Goal: Task Accomplishment & Management: Complete application form

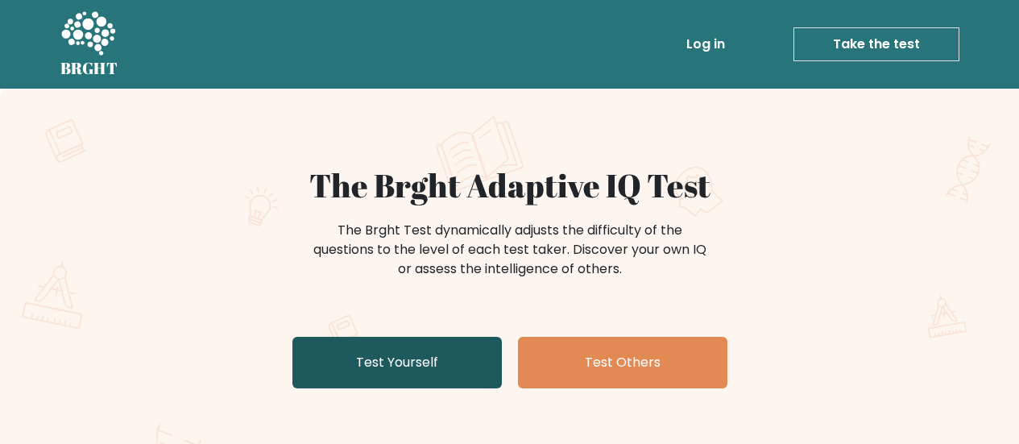
click at [408, 374] on link "Test Yourself" at bounding box center [396, 363] width 209 height 52
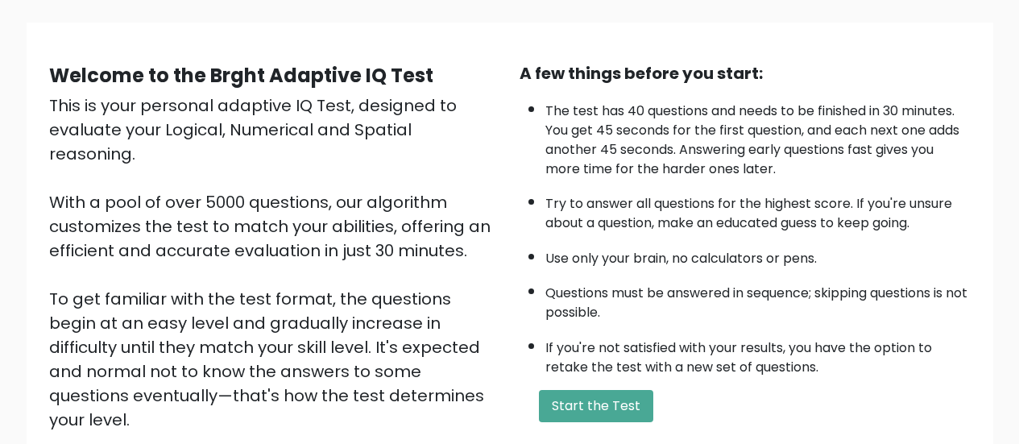
scroll to position [133, 0]
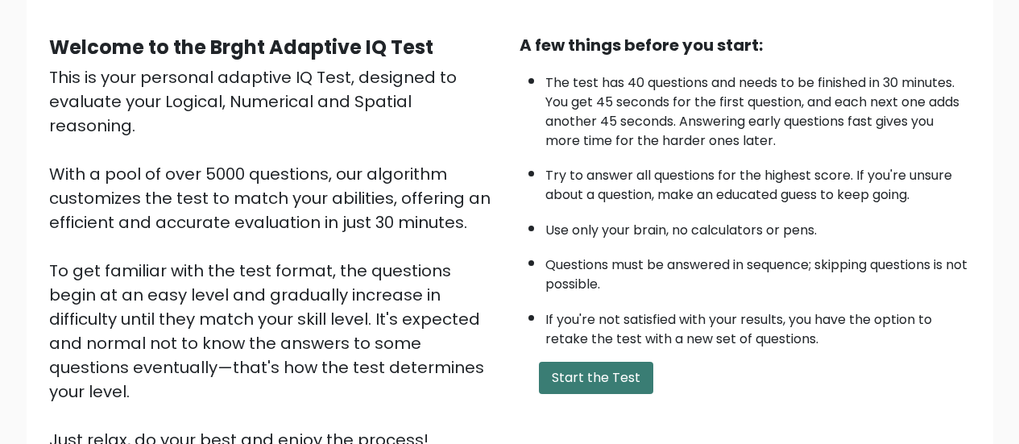
click at [632, 371] on button "Start the Test" at bounding box center [596, 378] width 114 height 32
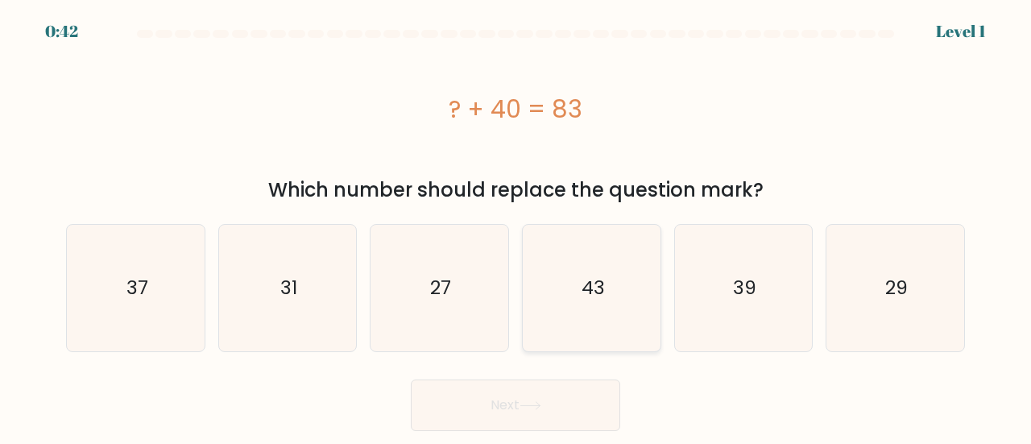
click at [581, 292] on icon "43" at bounding box center [591, 288] width 126 height 126
click at [516, 226] on input "d. 43" at bounding box center [516, 224] width 1 height 4
radio input "true"
click at [541, 402] on icon at bounding box center [531, 405] width 22 height 9
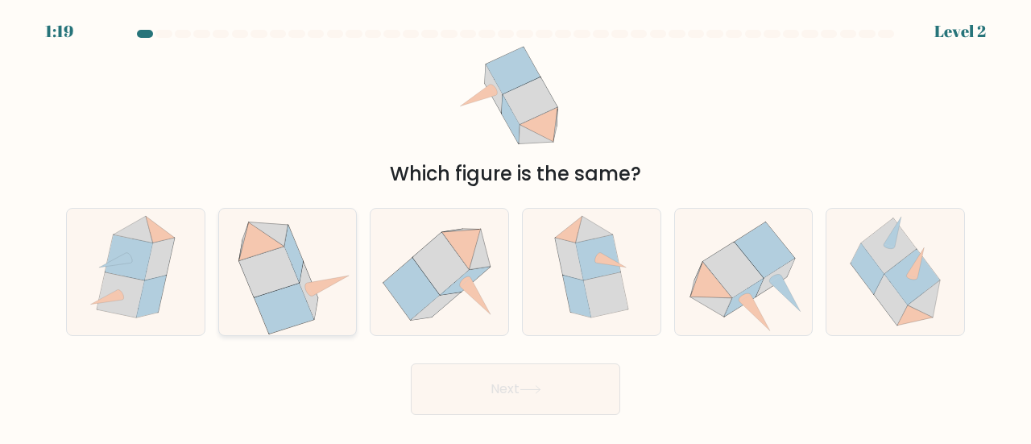
click at [287, 295] on icon at bounding box center [285, 309] width 60 height 51
click at [516, 226] on input "b." at bounding box center [516, 224] width 1 height 4
radio input "true"
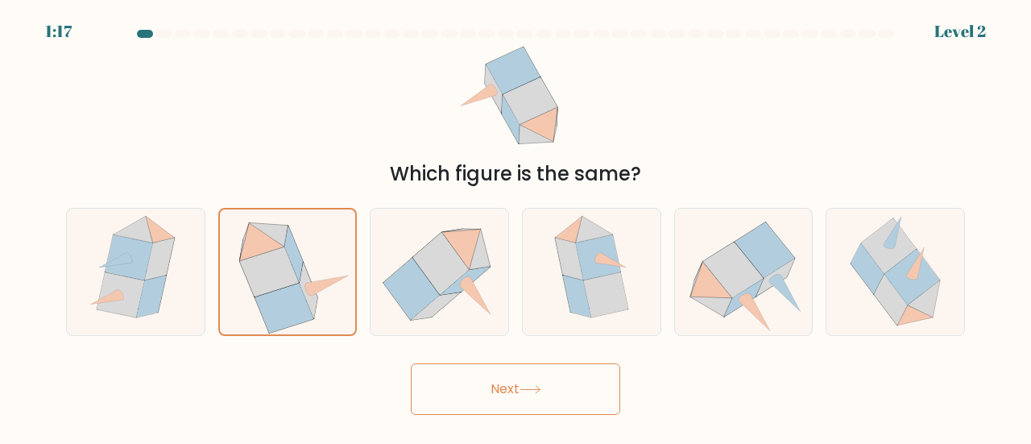
click at [518, 389] on button "Next" at bounding box center [515, 389] width 209 height 52
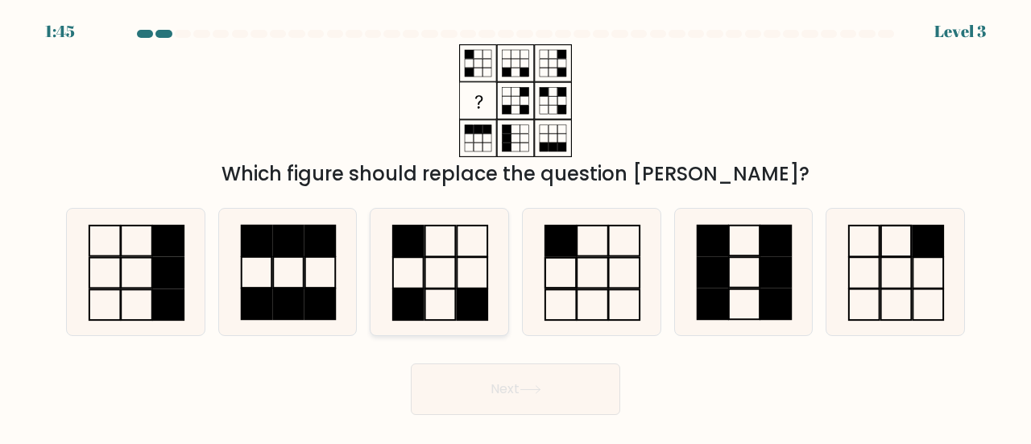
click at [458, 276] on rect at bounding box center [472, 272] width 31 height 31
click at [516, 226] on input "c." at bounding box center [516, 224] width 1 height 4
radio input "true"
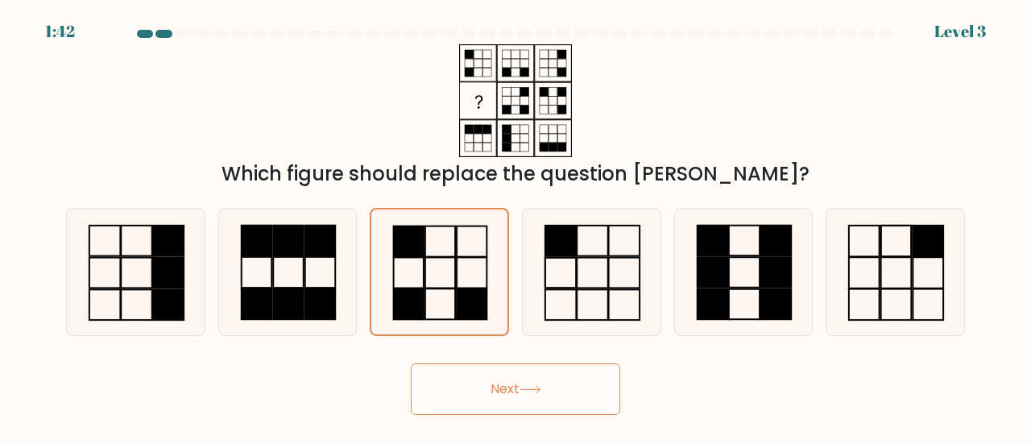
click at [562, 384] on button "Next" at bounding box center [515, 389] width 209 height 52
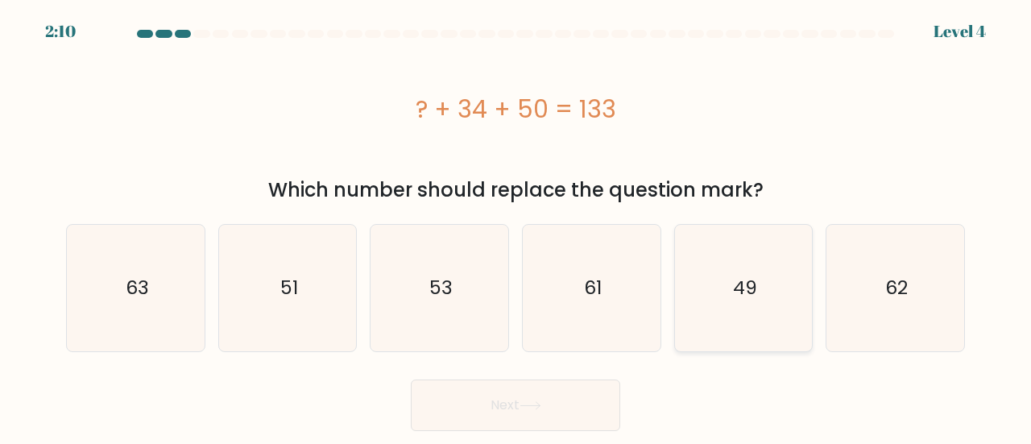
click at [772, 309] on icon "49" at bounding box center [744, 288] width 126 height 126
click at [516, 226] on input "e. 49" at bounding box center [516, 224] width 1 height 4
radio input "true"
click at [552, 399] on button "Next" at bounding box center [515, 405] width 209 height 52
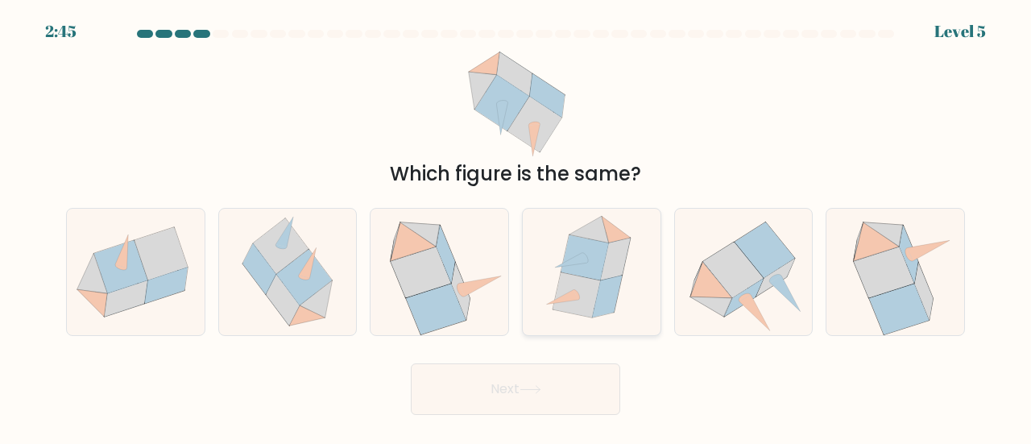
click at [625, 303] on icon at bounding box center [591, 272] width 109 height 126
click at [516, 226] on input "d." at bounding box center [516, 224] width 1 height 4
radio input "true"
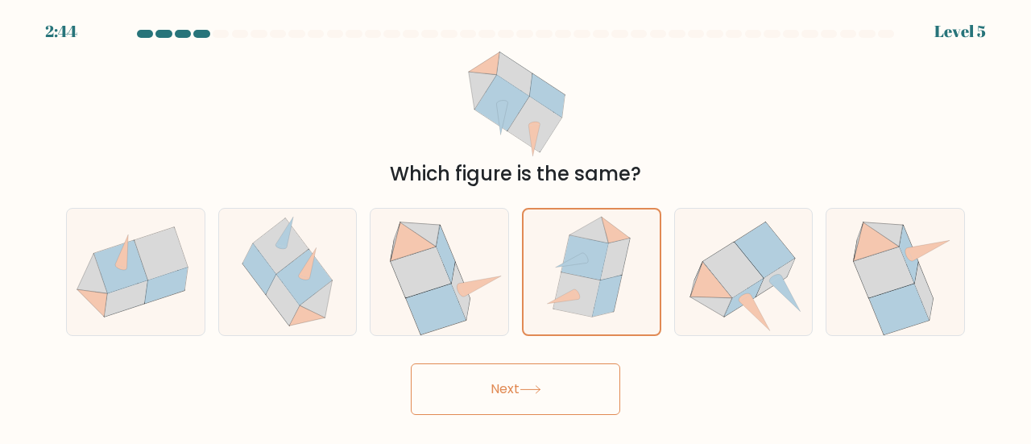
click at [581, 389] on button "Next" at bounding box center [515, 389] width 209 height 52
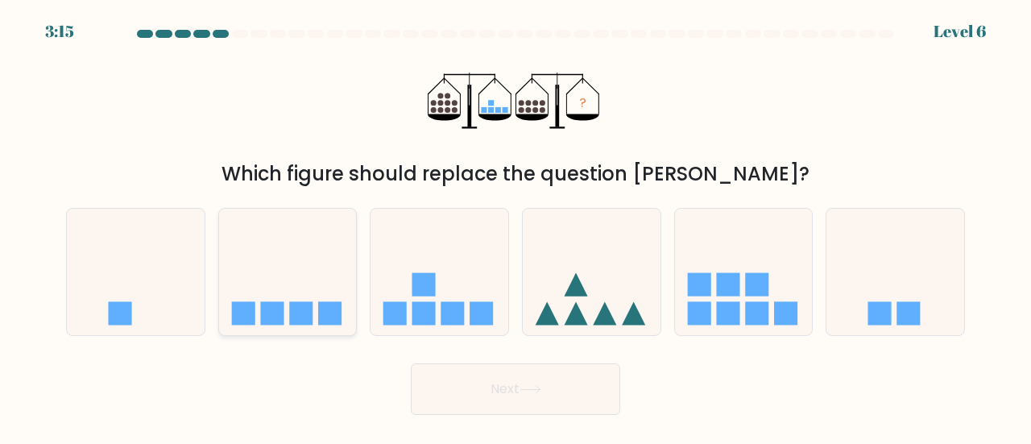
click at [301, 319] on rect at bounding box center [300, 313] width 23 height 23
click at [516, 226] on input "b." at bounding box center [516, 224] width 1 height 4
radio input "true"
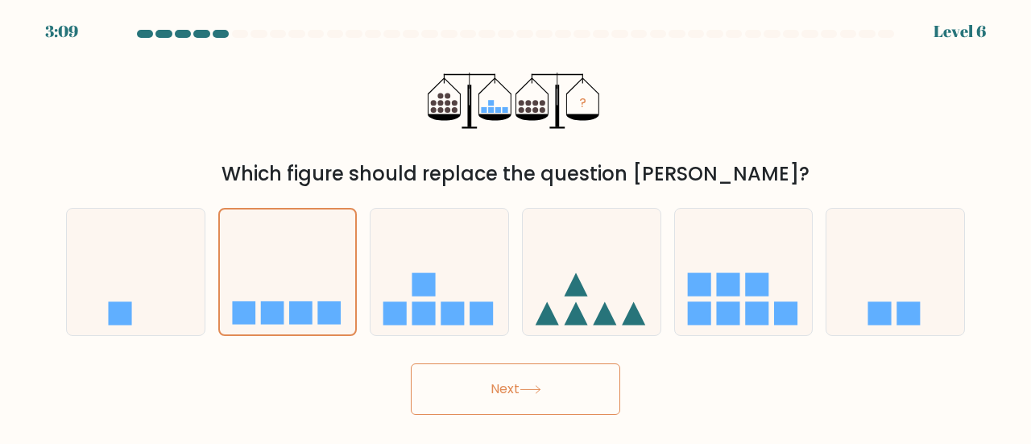
click at [529, 395] on button "Next" at bounding box center [515, 389] width 209 height 52
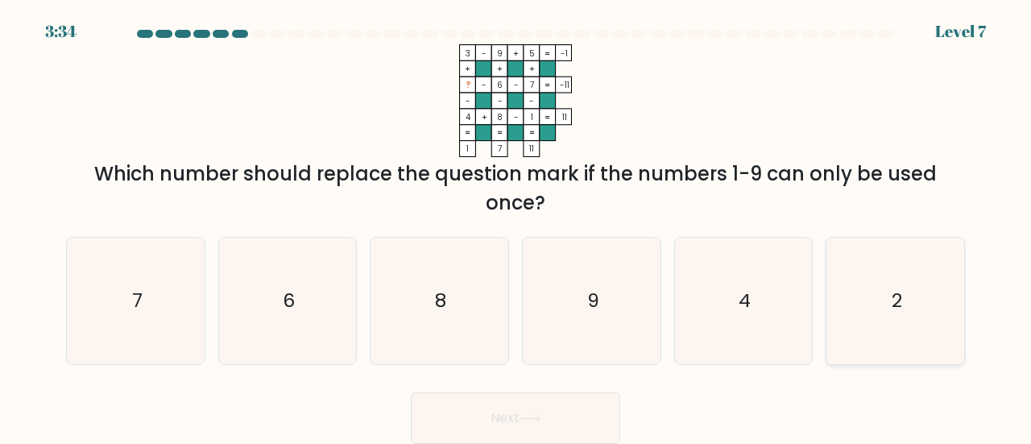
click at [908, 311] on icon "2" at bounding box center [895, 301] width 126 height 126
click at [516, 226] on input "f. 2" at bounding box center [516, 224] width 1 height 4
radio input "true"
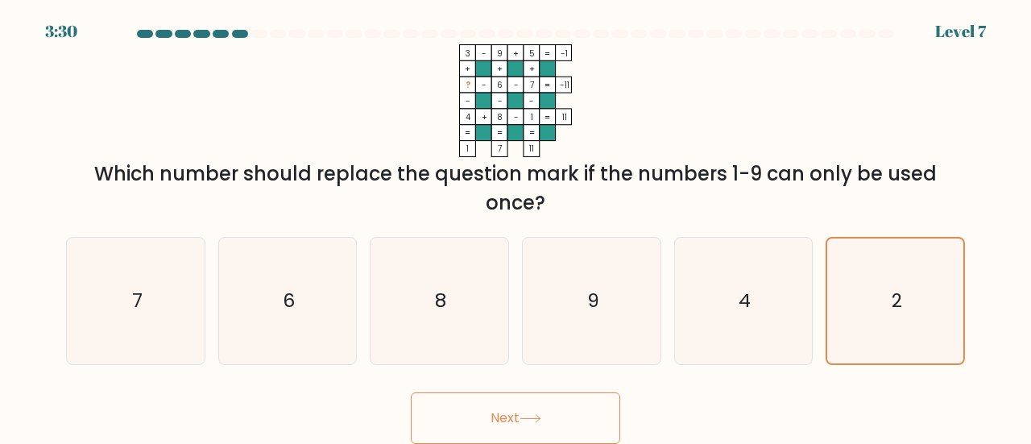
click at [533, 417] on icon at bounding box center [531, 418] width 22 height 9
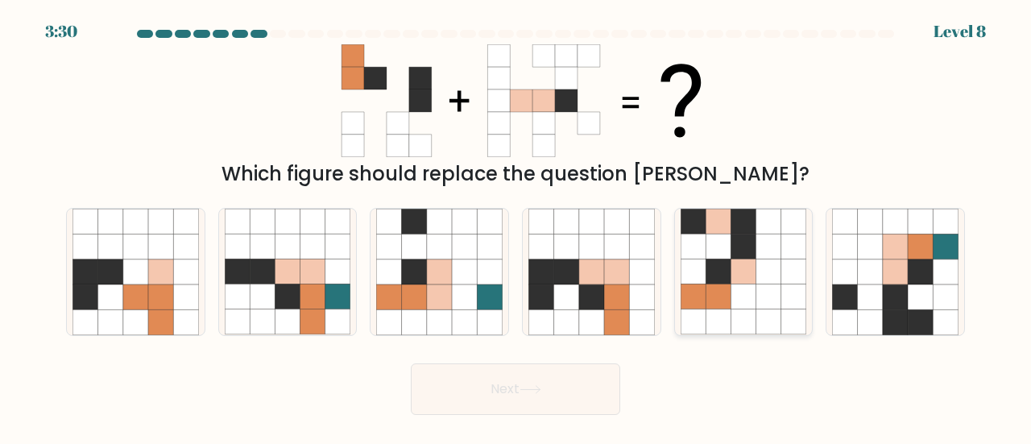
click at [744, 307] on icon at bounding box center [743, 296] width 25 height 25
click at [516, 226] on input "e." at bounding box center [516, 224] width 1 height 4
radio input "true"
click at [530, 404] on button "Next" at bounding box center [515, 389] width 209 height 52
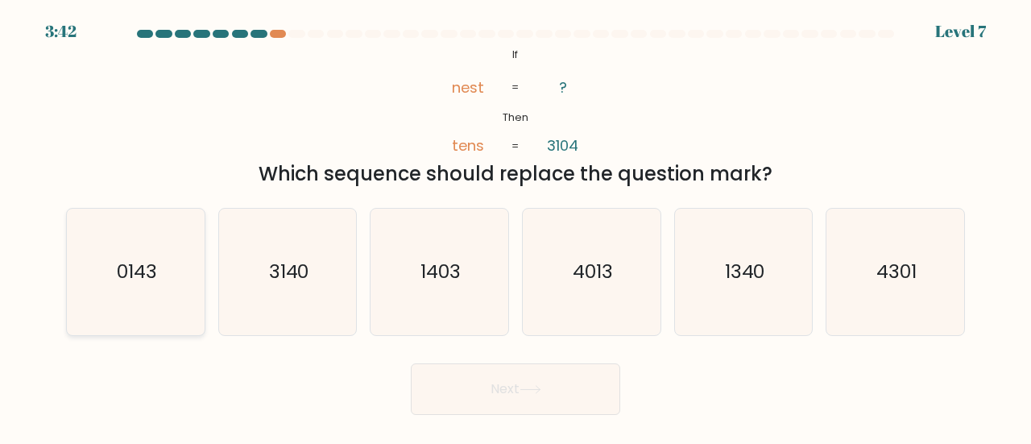
click at [144, 277] on text "0143" at bounding box center [137, 271] width 40 height 27
click at [516, 226] on input "a. 0143" at bounding box center [516, 224] width 1 height 4
radio input "true"
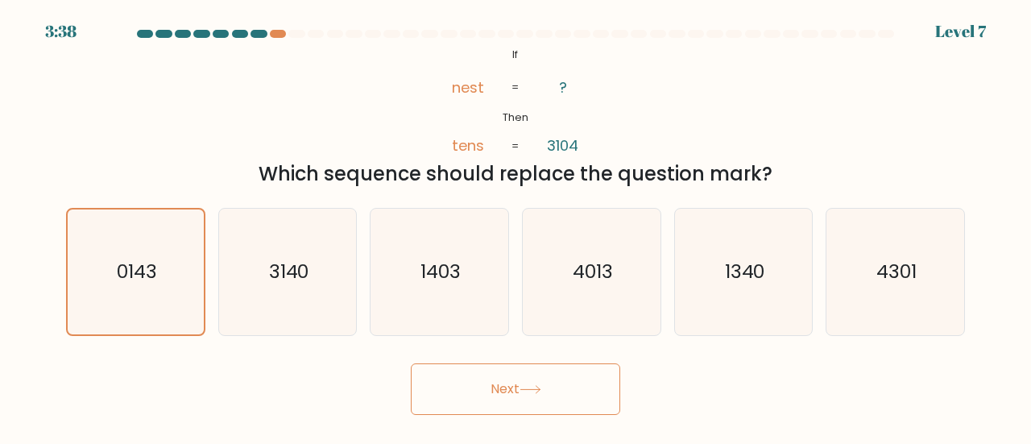
click at [537, 392] on icon at bounding box center [531, 389] width 22 height 9
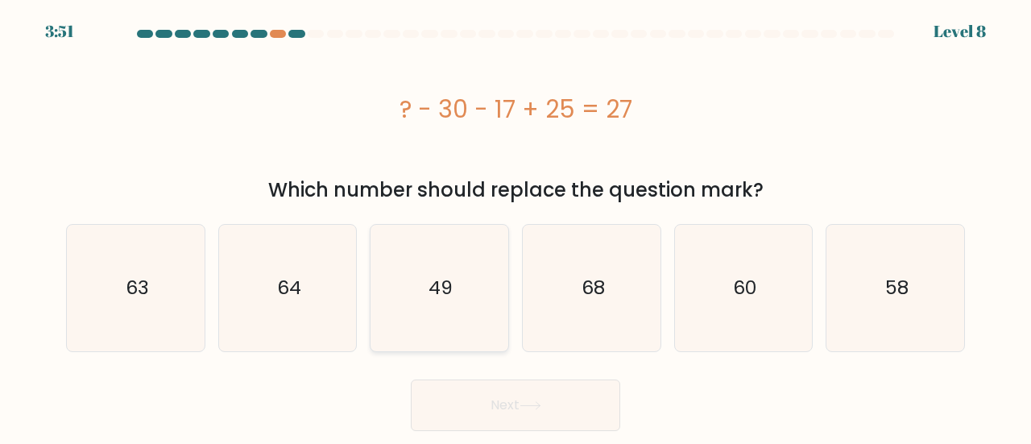
click at [460, 303] on icon "49" at bounding box center [439, 288] width 126 height 126
click at [516, 226] on input "c. 49" at bounding box center [516, 224] width 1 height 4
radio input "true"
click at [515, 408] on button "Next" at bounding box center [515, 405] width 209 height 52
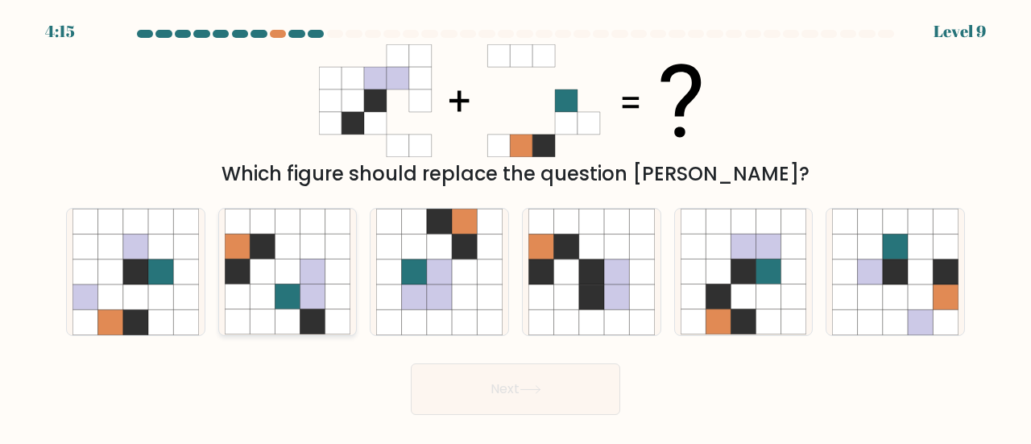
click at [265, 291] on icon at bounding box center [262, 296] width 25 height 25
click at [516, 226] on input "b." at bounding box center [516, 224] width 1 height 4
radio input "true"
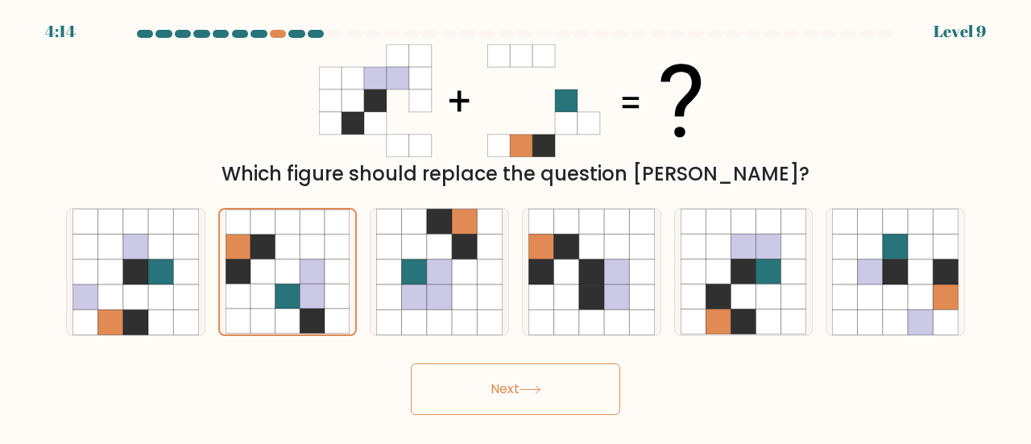
click at [602, 395] on button "Next" at bounding box center [515, 389] width 209 height 52
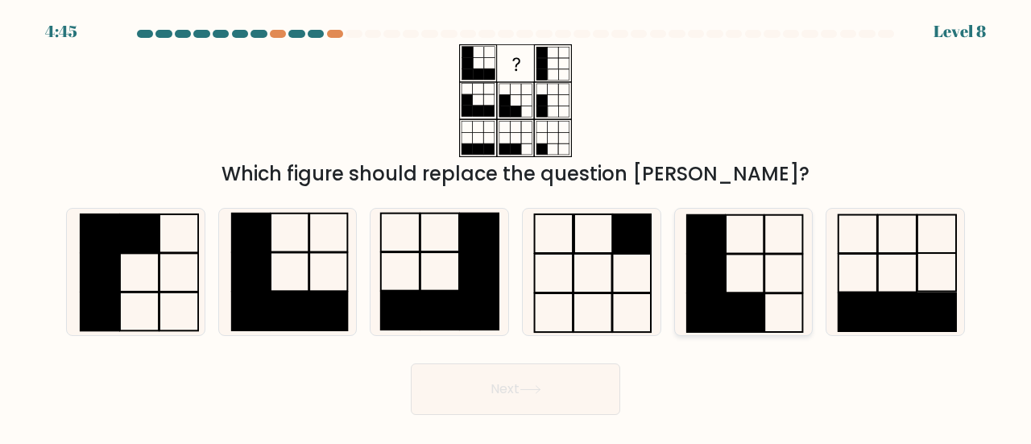
click at [724, 298] on rect at bounding box center [706, 313] width 38 height 39
click at [516, 226] on input "e." at bounding box center [516, 224] width 1 height 4
radio input "true"
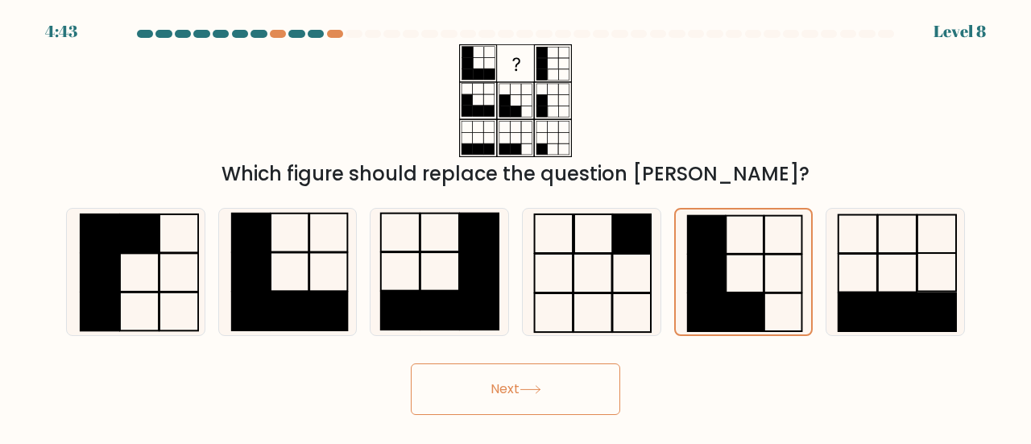
click at [533, 385] on icon at bounding box center [531, 389] width 22 height 9
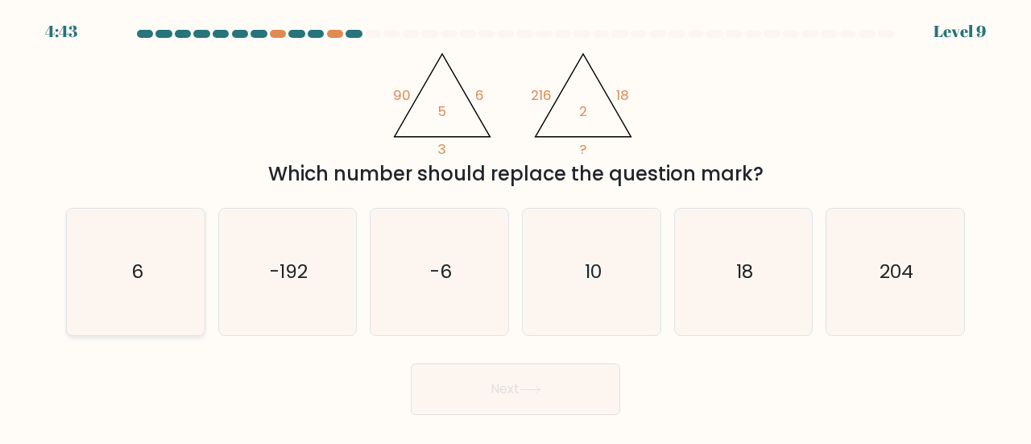
click at [144, 292] on icon "6" at bounding box center [136, 272] width 126 height 126
click at [516, 226] on input "a. 6" at bounding box center [516, 224] width 1 height 4
radio input "true"
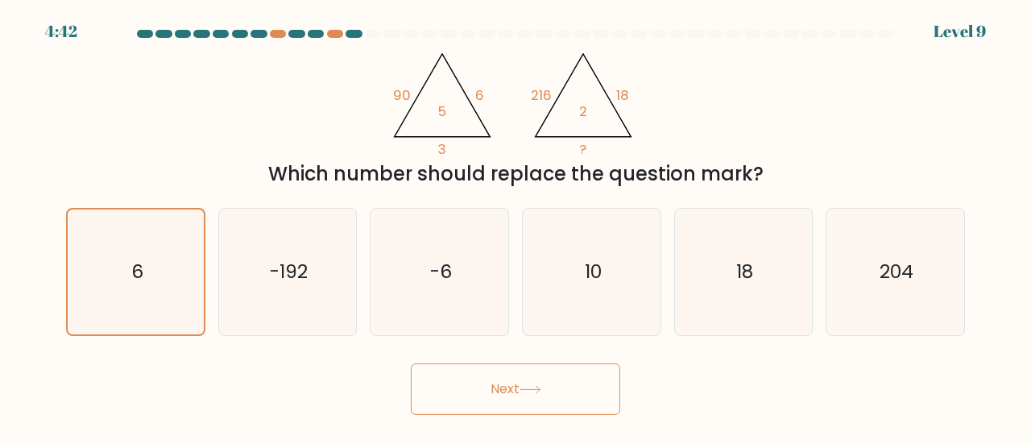
click at [540, 397] on button "Next" at bounding box center [515, 389] width 209 height 52
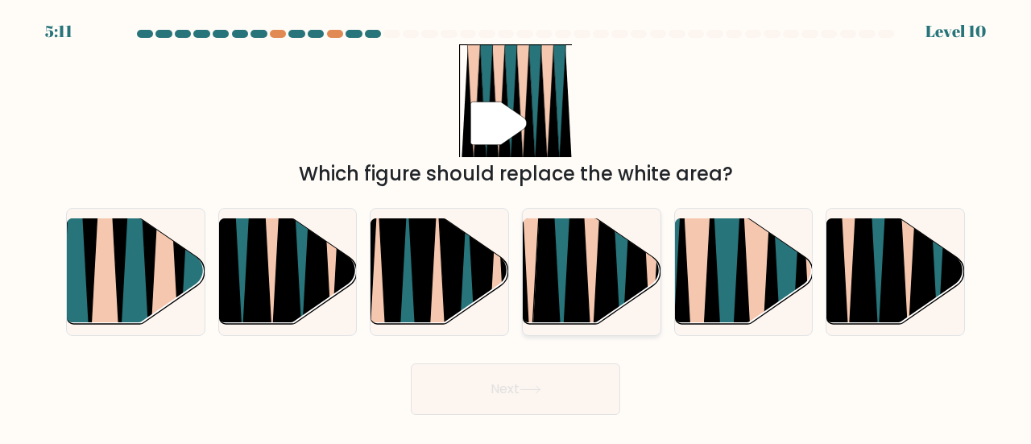
click at [570, 283] on icon at bounding box center [577, 217] width 30 height 275
click at [516, 226] on input "d." at bounding box center [516, 224] width 1 height 4
radio input "true"
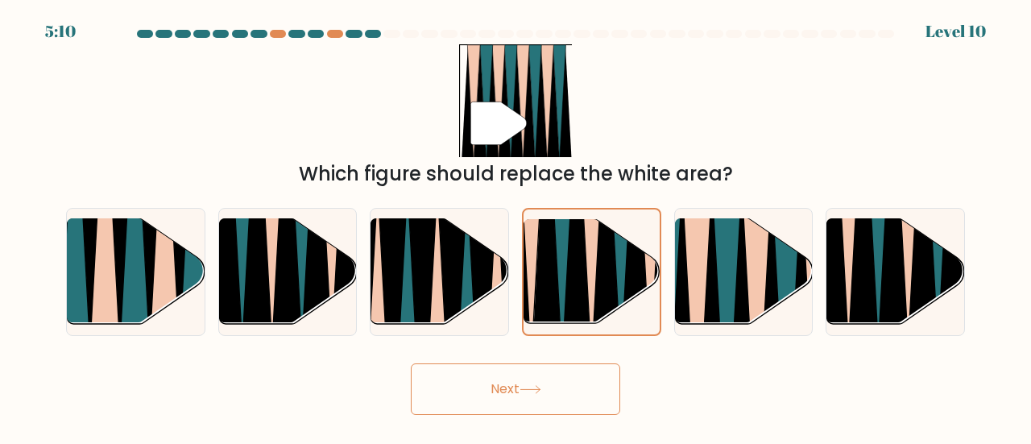
click at [544, 396] on button "Next" at bounding box center [515, 389] width 209 height 52
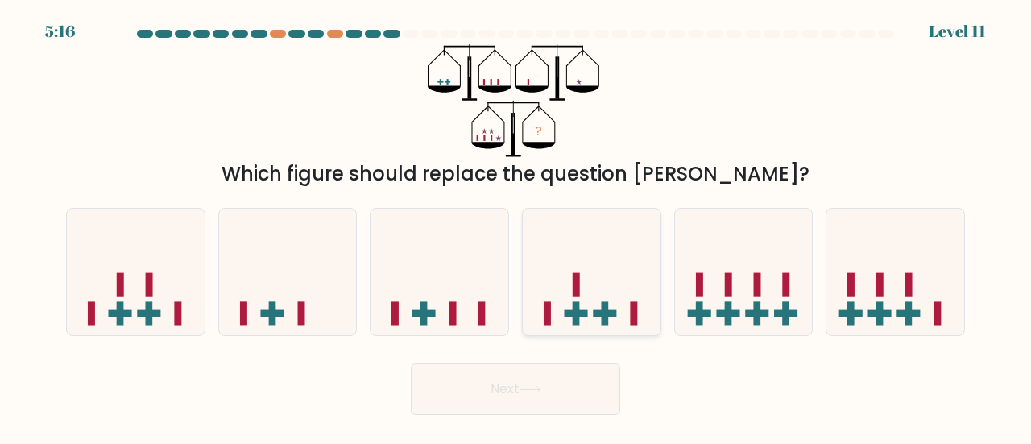
click at [594, 317] on rect at bounding box center [605, 313] width 23 height 7
click at [516, 226] on input "d." at bounding box center [516, 224] width 1 height 4
radio input "true"
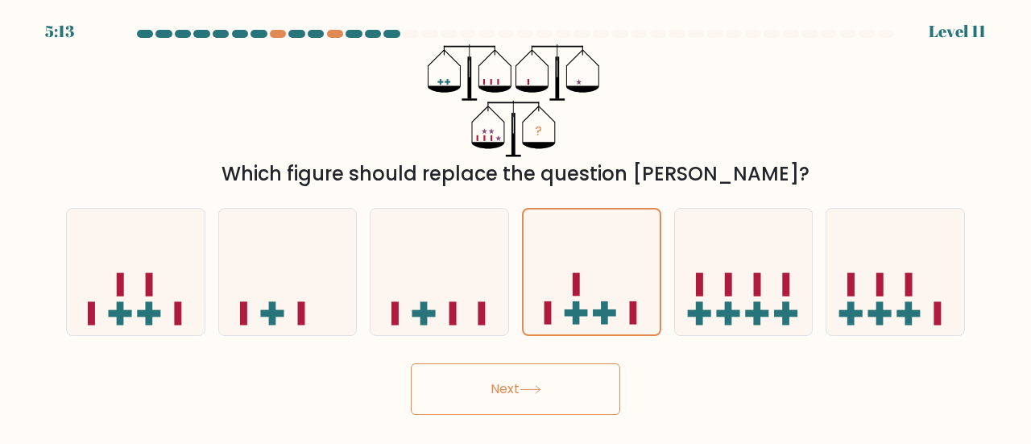
click at [551, 392] on button "Next" at bounding box center [515, 389] width 209 height 52
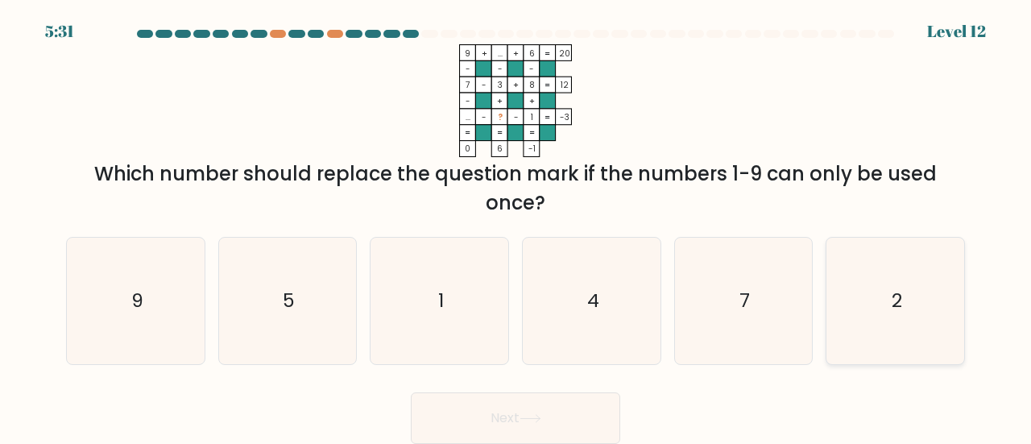
click at [897, 309] on text "2" at bounding box center [897, 300] width 10 height 27
click at [516, 226] on input "f. 2" at bounding box center [516, 224] width 1 height 4
radio input "true"
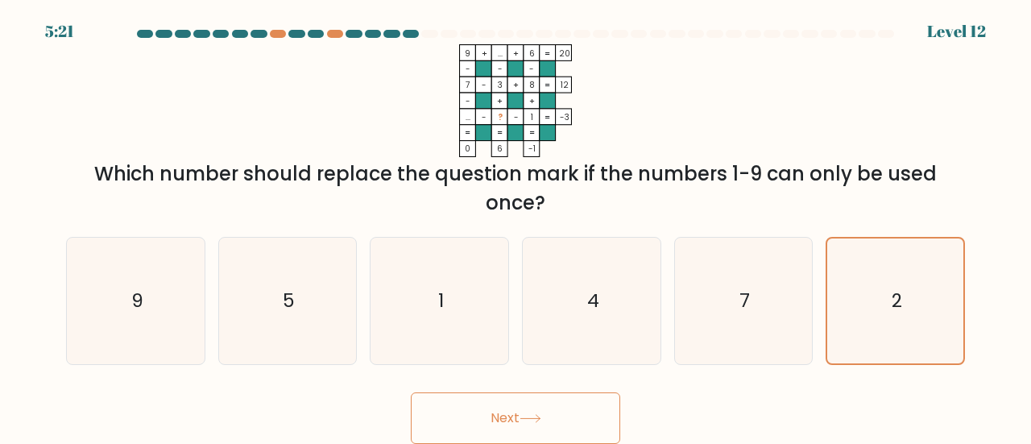
click at [559, 417] on button "Next" at bounding box center [515, 418] width 209 height 52
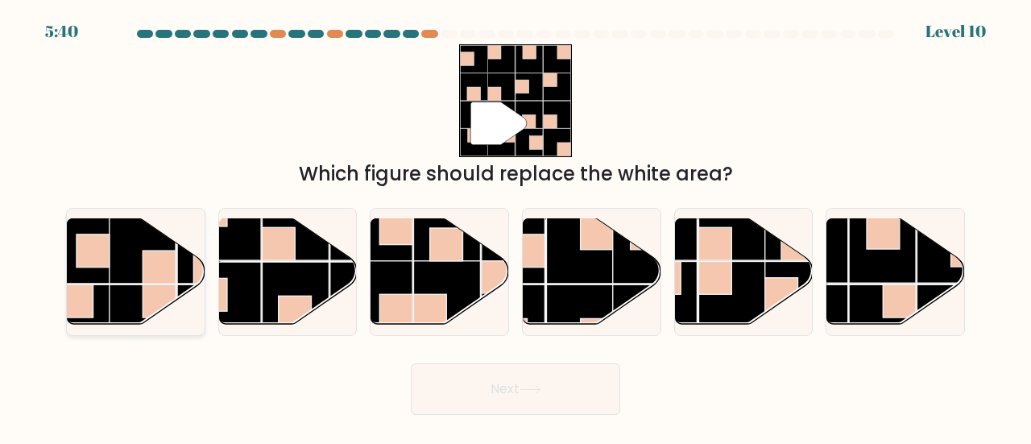
drag, startPoint x: 123, startPoint y: 295, endPoint x: 147, endPoint y: 298, distance: 23.6
click at [124, 295] on rect at bounding box center [142, 317] width 67 height 67
click at [516, 226] on input "a." at bounding box center [516, 224] width 1 height 4
radio input "true"
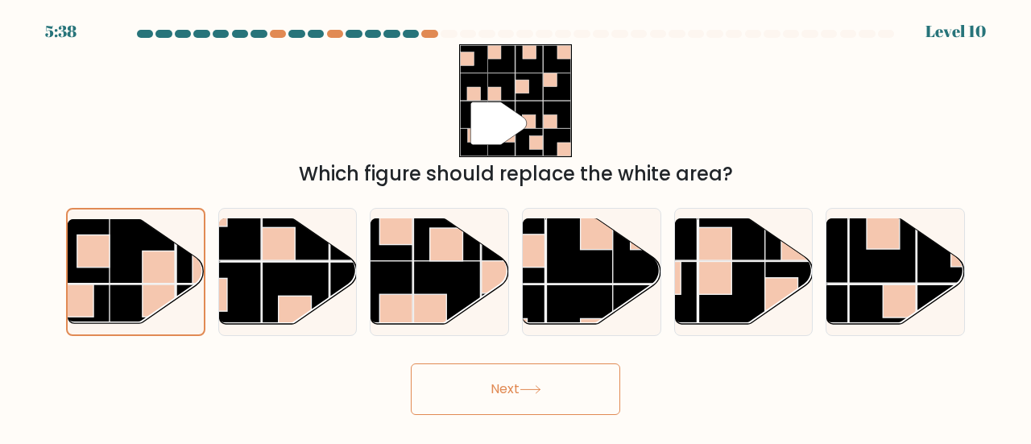
click at [536, 388] on icon at bounding box center [531, 389] width 22 height 9
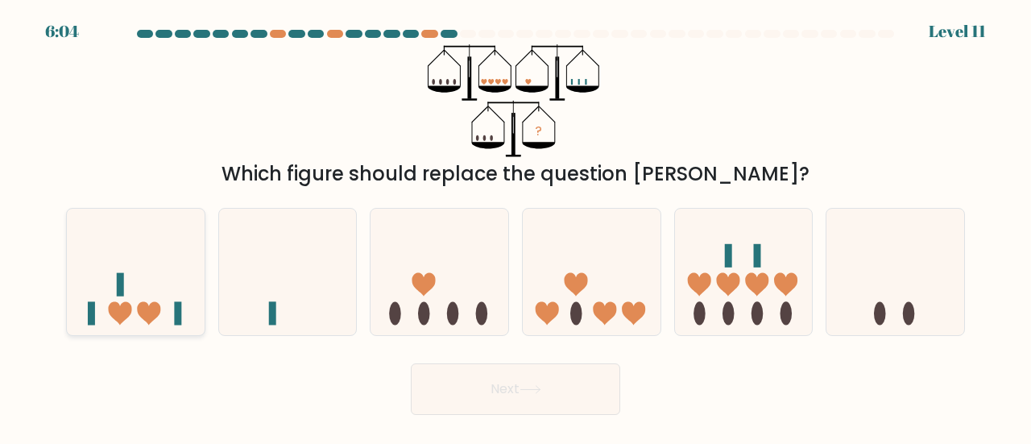
click at [140, 307] on icon at bounding box center [149, 313] width 23 height 23
click at [516, 226] on input "a." at bounding box center [516, 224] width 1 height 4
radio input "true"
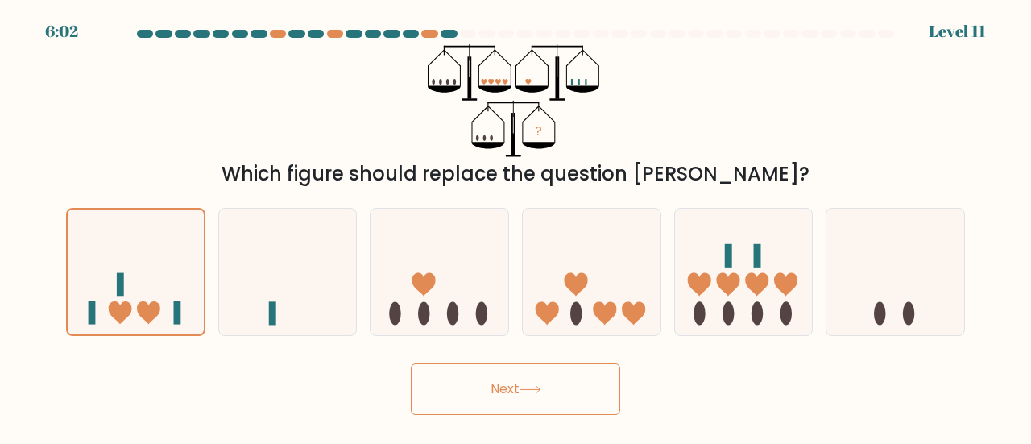
click at [519, 394] on button "Next" at bounding box center [515, 389] width 209 height 52
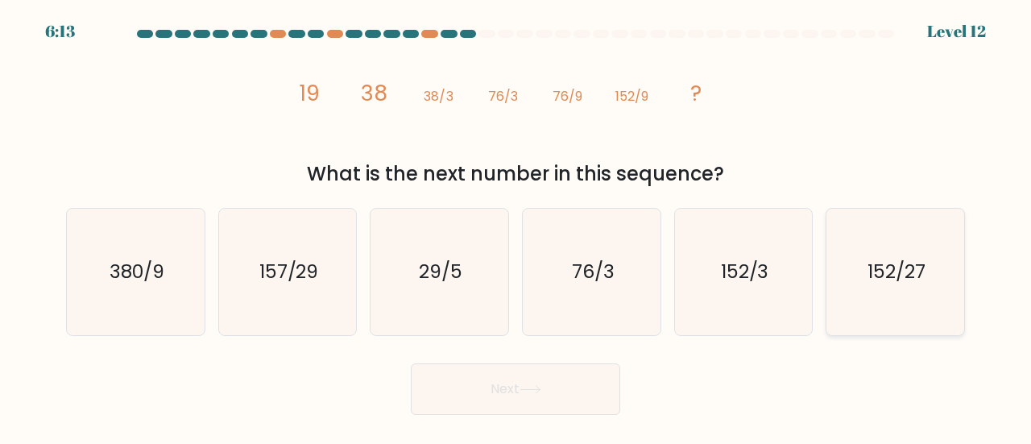
click at [918, 280] on text "152/27" at bounding box center [897, 271] width 58 height 27
click at [516, 226] on input "f. 152/27" at bounding box center [516, 224] width 1 height 4
radio input "true"
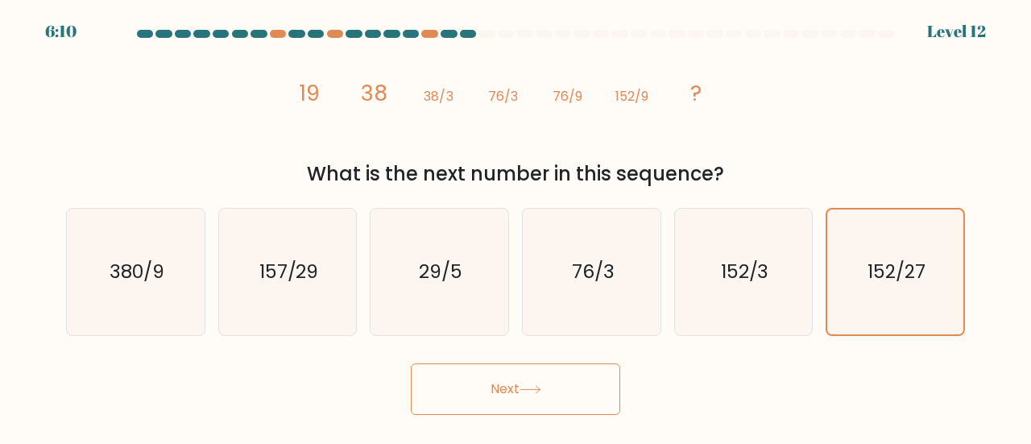
click at [520, 389] on button "Next" at bounding box center [515, 389] width 209 height 52
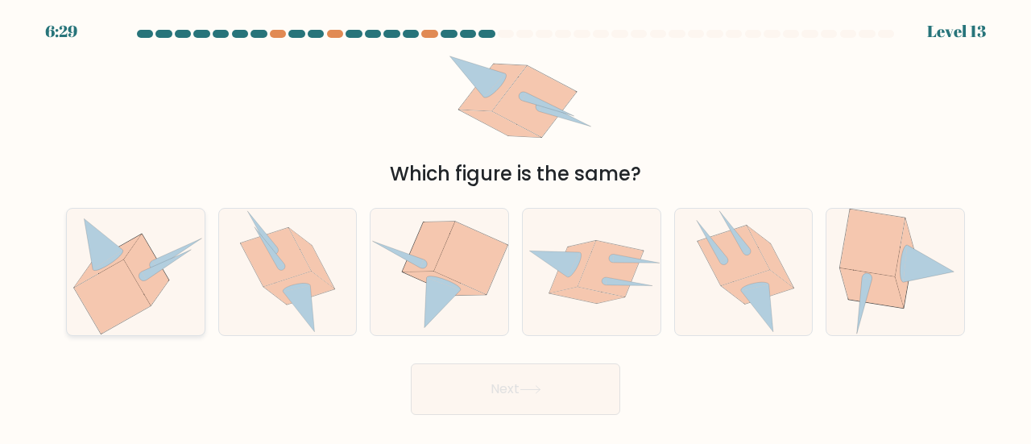
click at [168, 281] on icon at bounding box center [136, 271] width 138 height 125
click at [516, 226] on input "a." at bounding box center [516, 224] width 1 height 4
radio input "true"
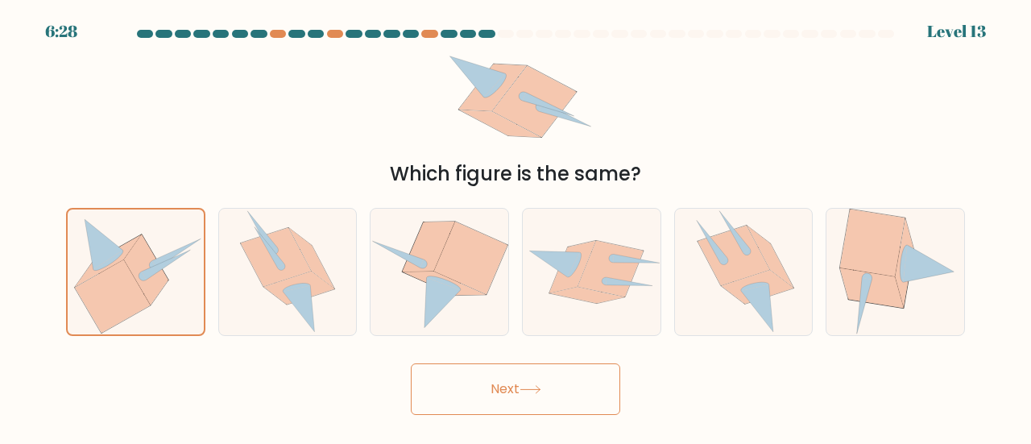
click at [511, 386] on button "Next" at bounding box center [515, 389] width 209 height 52
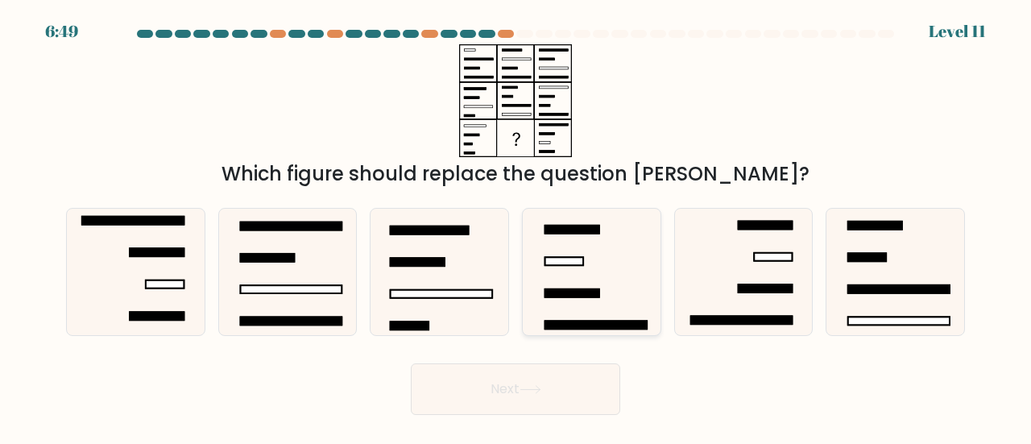
click at [613, 271] on icon at bounding box center [591, 272] width 126 height 126
click at [516, 226] on input "d." at bounding box center [516, 224] width 1 height 4
radio input "true"
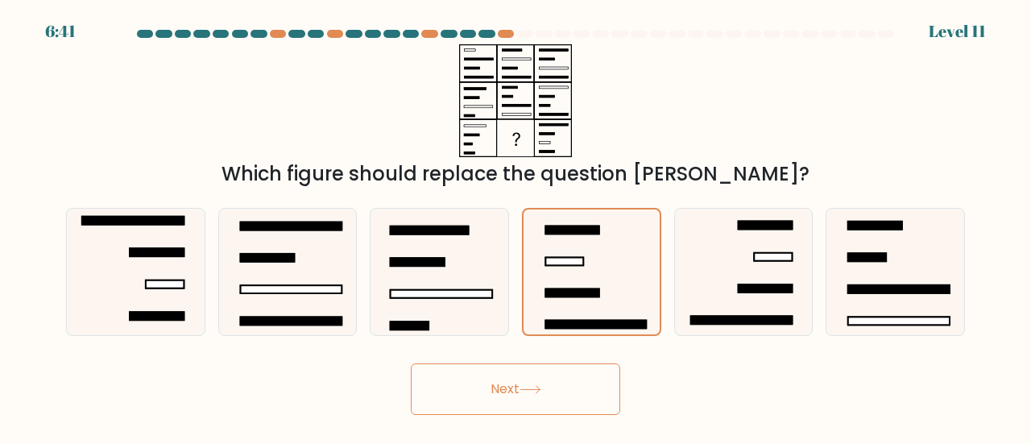
click at [554, 383] on button "Next" at bounding box center [515, 389] width 209 height 52
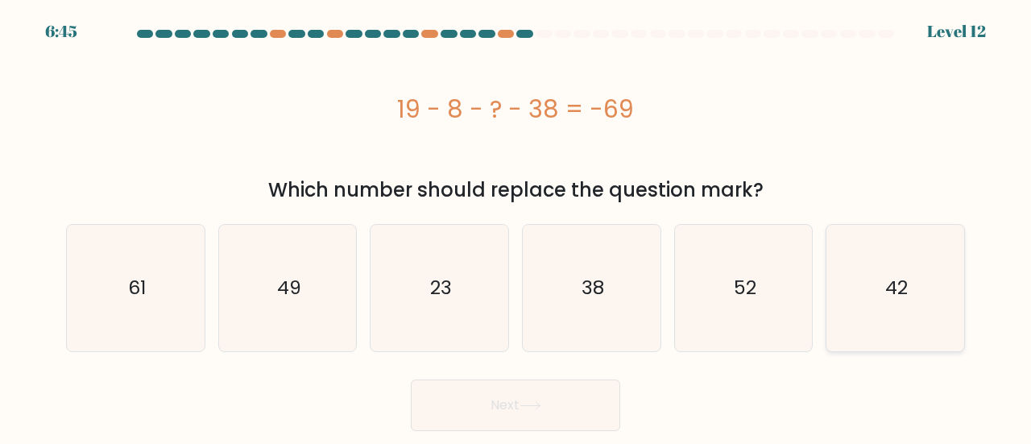
click at [889, 305] on icon "42" at bounding box center [895, 288] width 126 height 126
click at [516, 226] on input "f. 42" at bounding box center [516, 224] width 1 height 4
radio input "true"
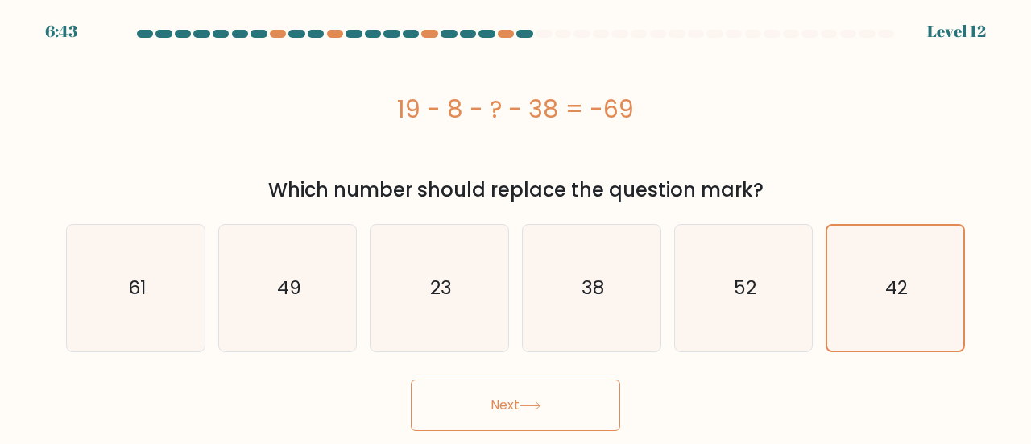
click at [538, 406] on icon at bounding box center [531, 405] width 22 height 9
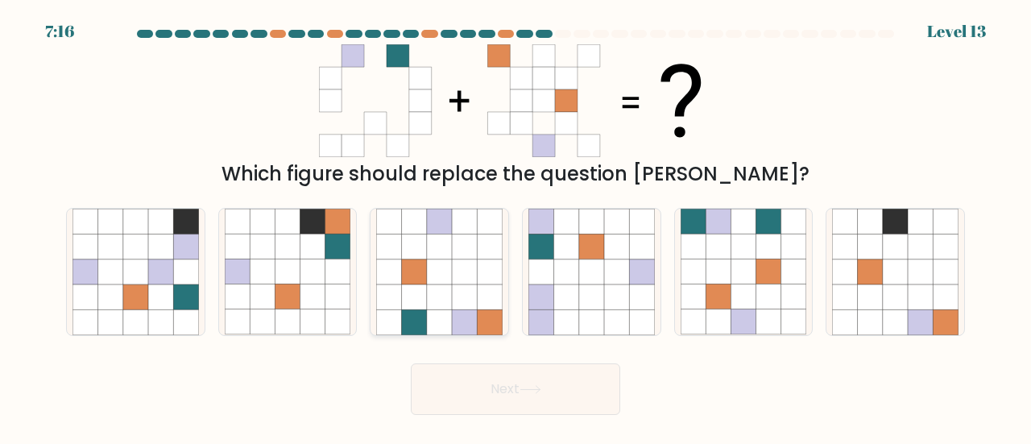
click at [466, 318] on icon at bounding box center [464, 321] width 25 height 25
click at [516, 226] on input "c." at bounding box center [516, 224] width 1 height 4
radio input "true"
click at [551, 394] on button "Next" at bounding box center [515, 389] width 209 height 52
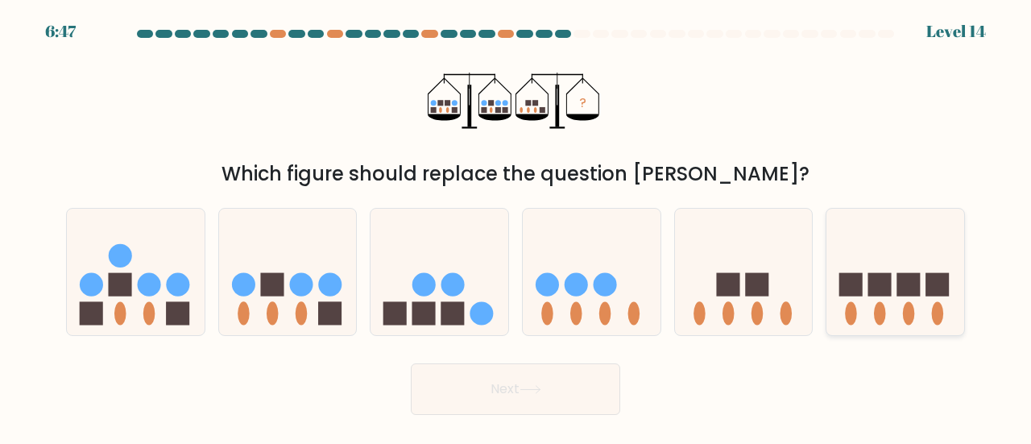
click at [889, 318] on icon at bounding box center [896, 272] width 138 height 114
click at [516, 226] on input "f." at bounding box center [516, 224] width 1 height 4
radio input "true"
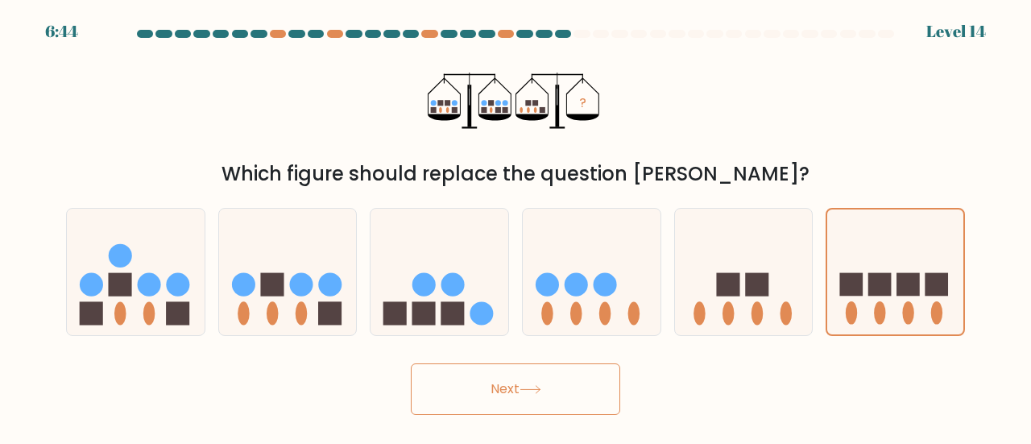
click at [573, 396] on button "Next" at bounding box center [515, 389] width 209 height 52
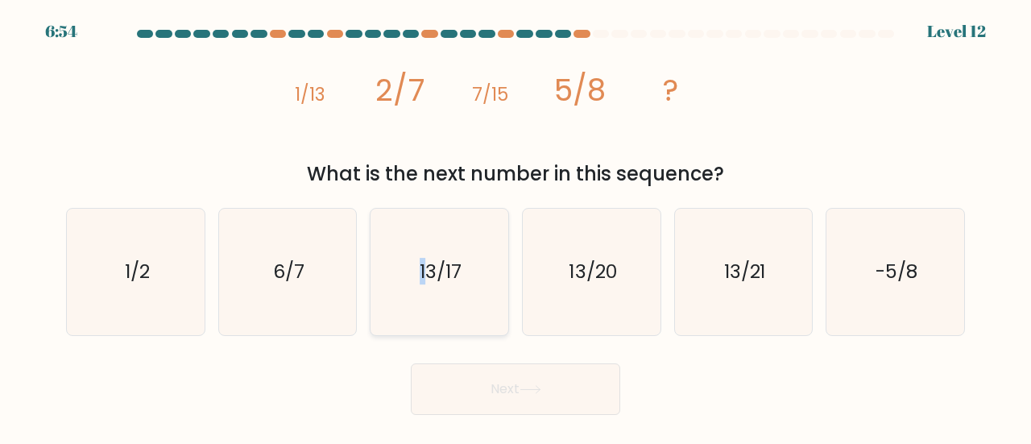
click at [420, 283] on icon "13/17" at bounding box center [439, 272] width 126 height 126
click at [451, 293] on icon "13/17" at bounding box center [439, 272] width 126 height 126
click at [516, 226] on input "c. 13/17" at bounding box center [516, 224] width 1 height 4
radio input "true"
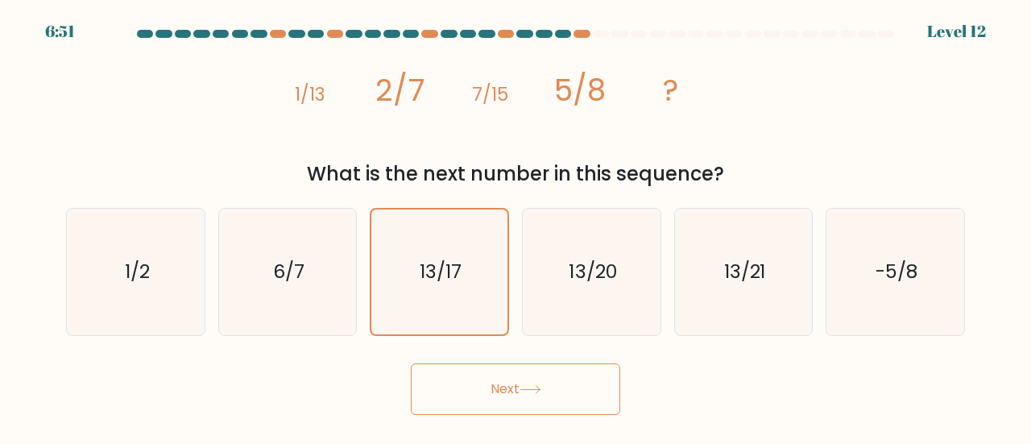
click at [504, 392] on button "Next" at bounding box center [515, 389] width 209 height 52
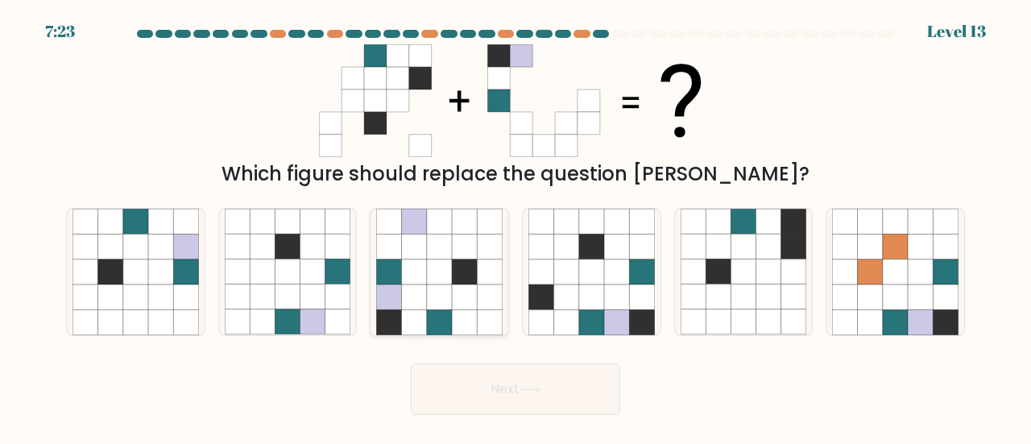
click at [472, 305] on icon at bounding box center [464, 296] width 25 height 25
click at [516, 226] on input "c." at bounding box center [516, 224] width 1 height 4
radio input "true"
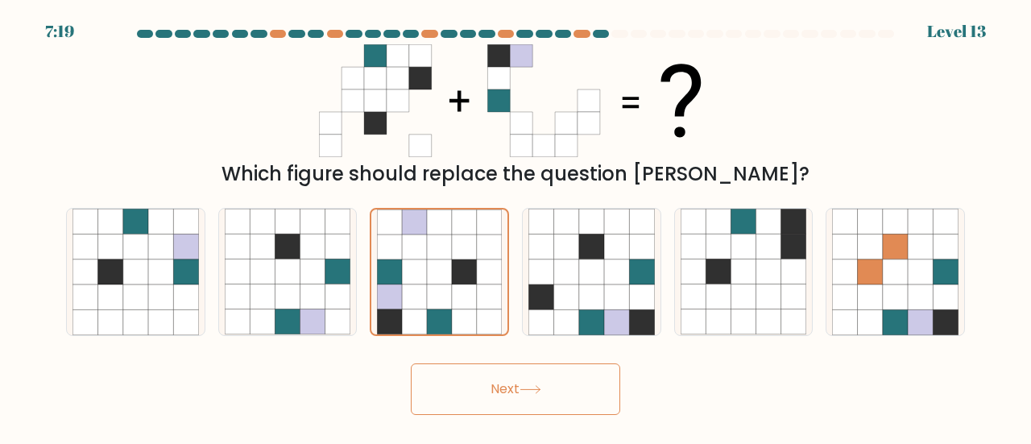
click at [491, 397] on button "Next" at bounding box center [515, 389] width 209 height 52
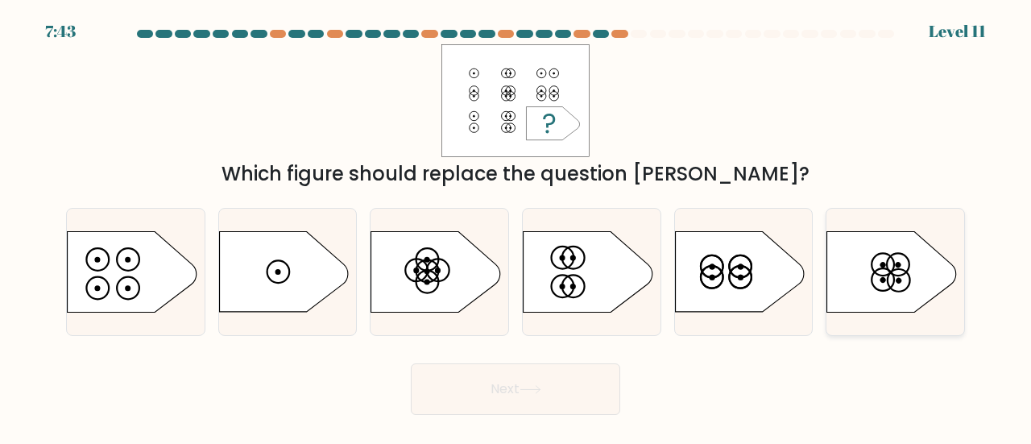
click at [865, 278] on icon at bounding box center [891, 272] width 129 height 81
click at [516, 226] on input "f." at bounding box center [516, 224] width 1 height 4
radio input "true"
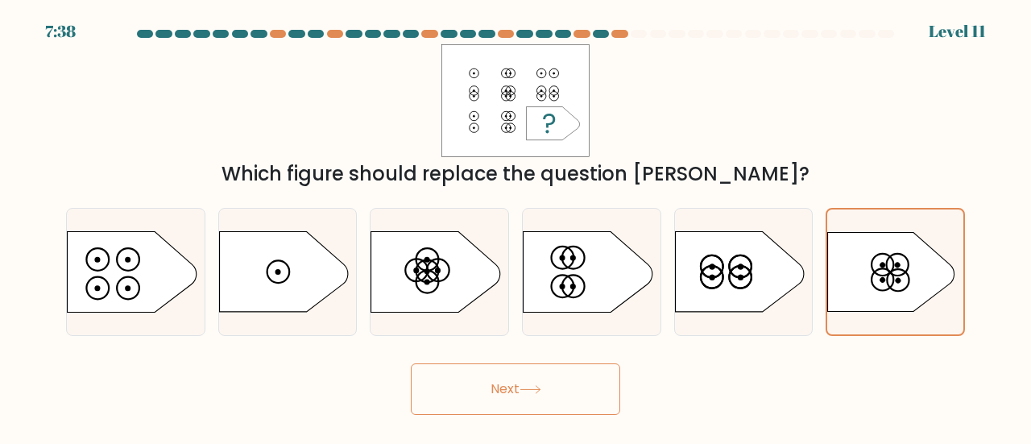
click at [520, 387] on button "Next" at bounding box center [515, 389] width 209 height 52
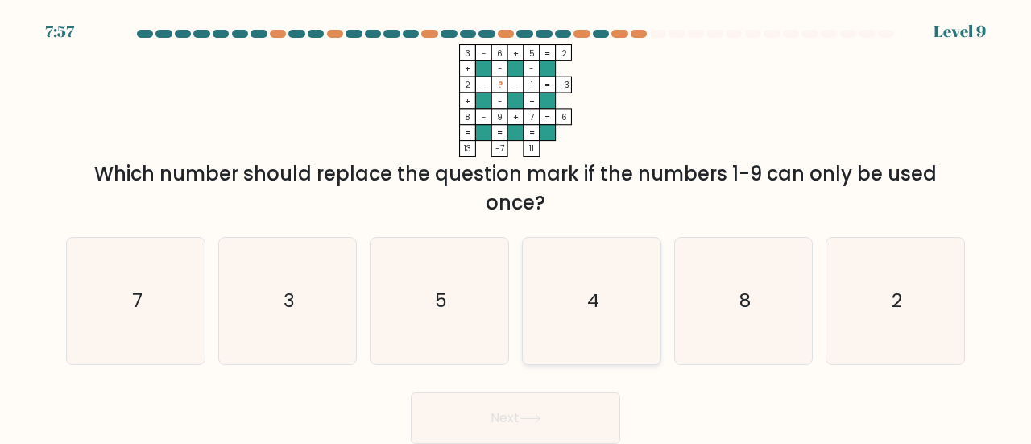
click at [577, 295] on icon "4" at bounding box center [591, 301] width 126 height 126
click at [516, 226] on input "d. 4" at bounding box center [516, 224] width 1 height 4
radio input "true"
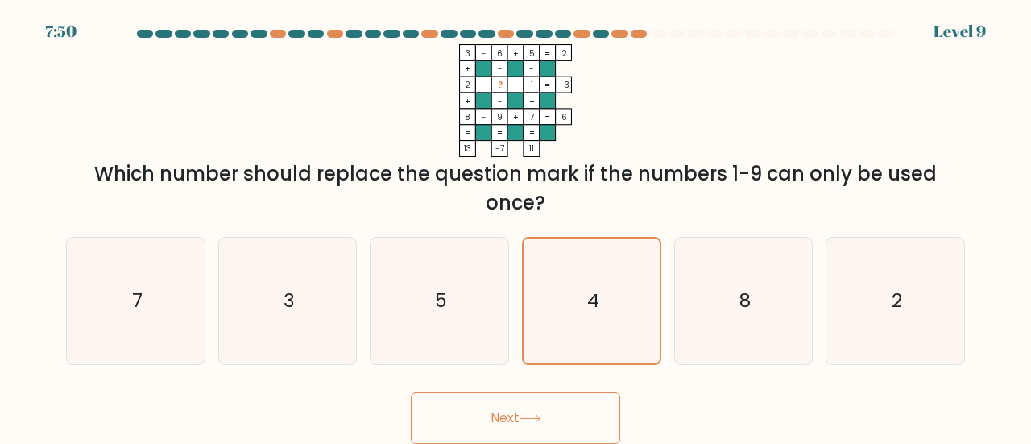
click at [548, 413] on button "Next" at bounding box center [515, 418] width 209 height 52
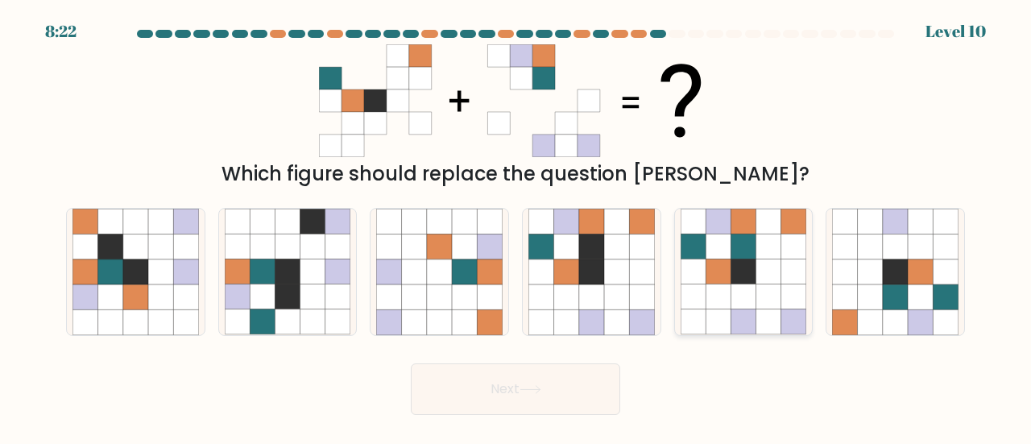
click at [748, 315] on icon at bounding box center [743, 321] width 25 height 25
click at [516, 226] on input "e." at bounding box center [516, 224] width 1 height 4
radio input "true"
click at [483, 403] on button "Next" at bounding box center [515, 389] width 209 height 52
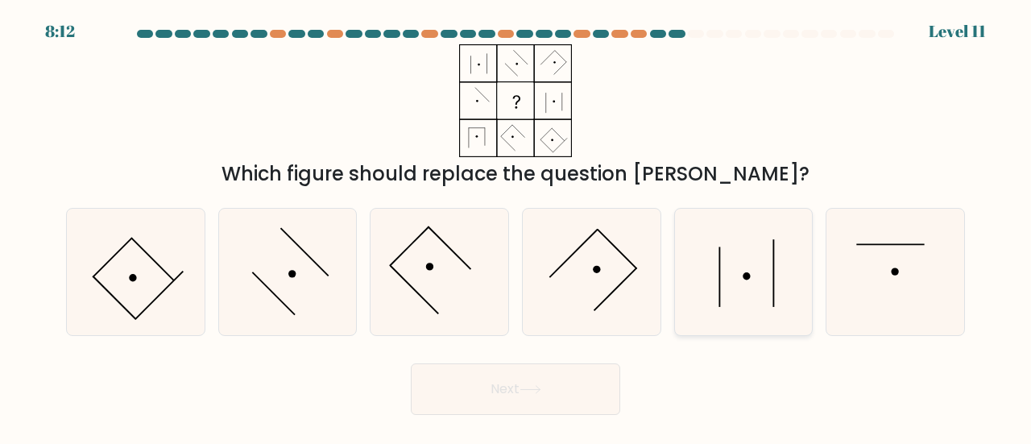
click at [743, 302] on icon at bounding box center [744, 272] width 126 height 126
click at [516, 226] on input "e." at bounding box center [516, 224] width 1 height 4
radio input "true"
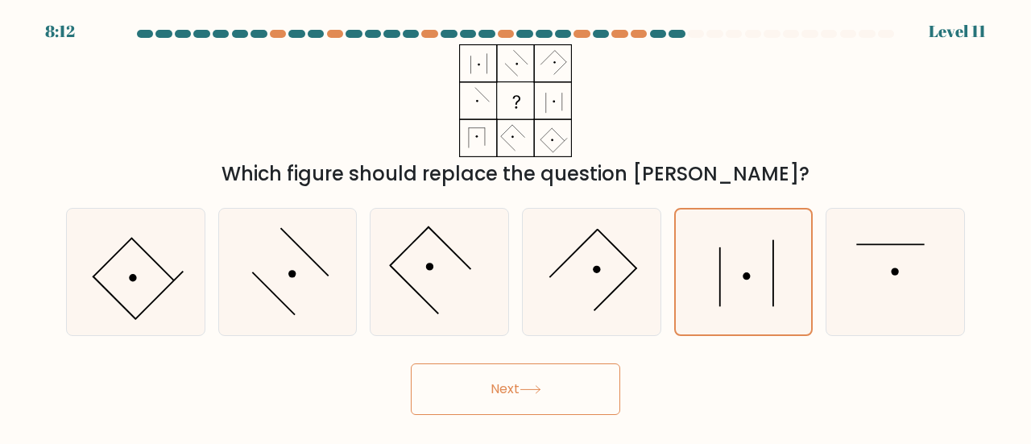
click at [498, 376] on button "Next" at bounding box center [515, 389] width 209 height 52
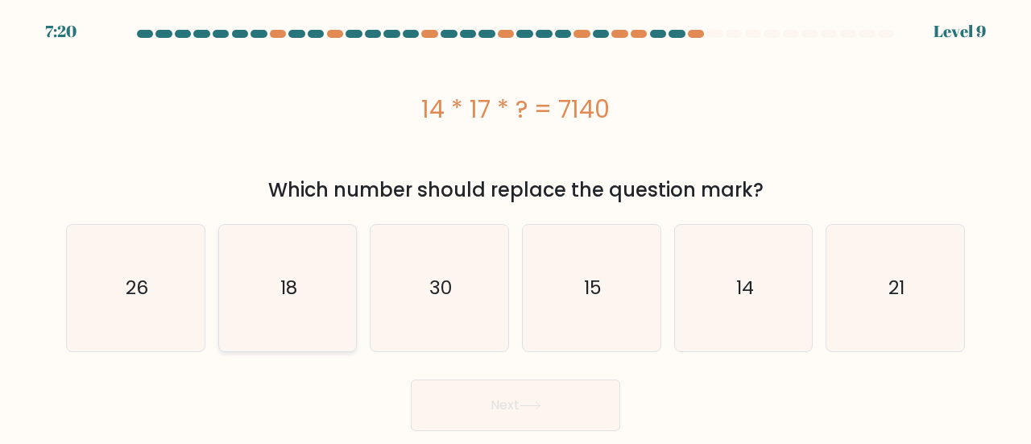
click at [321, 302] on icon "18" at bounding box center [288, 288] width 126 height 126
click at [516, 226] on input "b. 18" at bounding box center [516, 224] width 1 height 4
radio input "true"
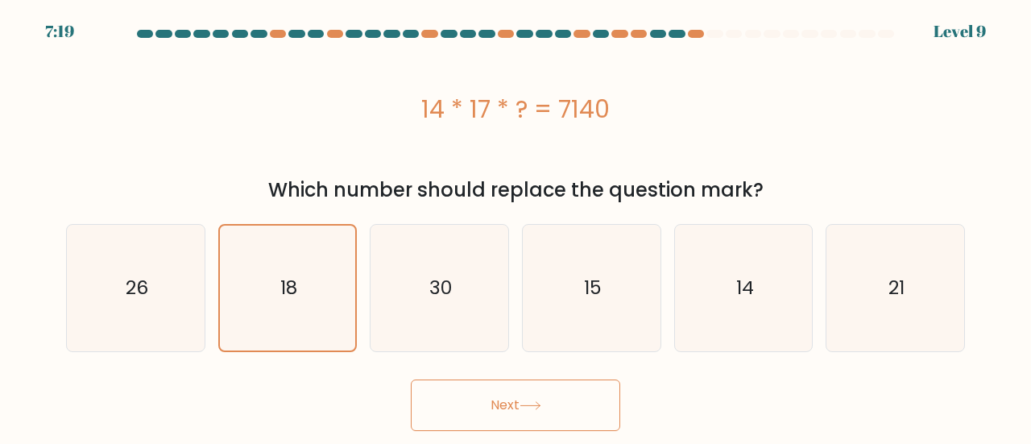
click at [563, 395] on button "Next" at bounding box center [515, 405] width 209 height 52
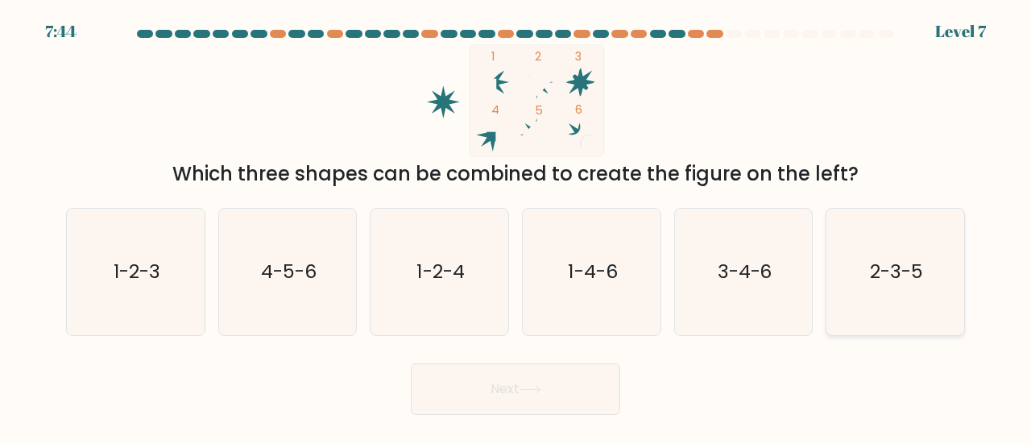
click at [898, 283] on text "2-3-5" at bounding box center [896, 271] width 53 height 27
click at [516, 226] on input "f. 2-3-5" at bounding box center [516, 224] width 1 height 4
radio input "true"
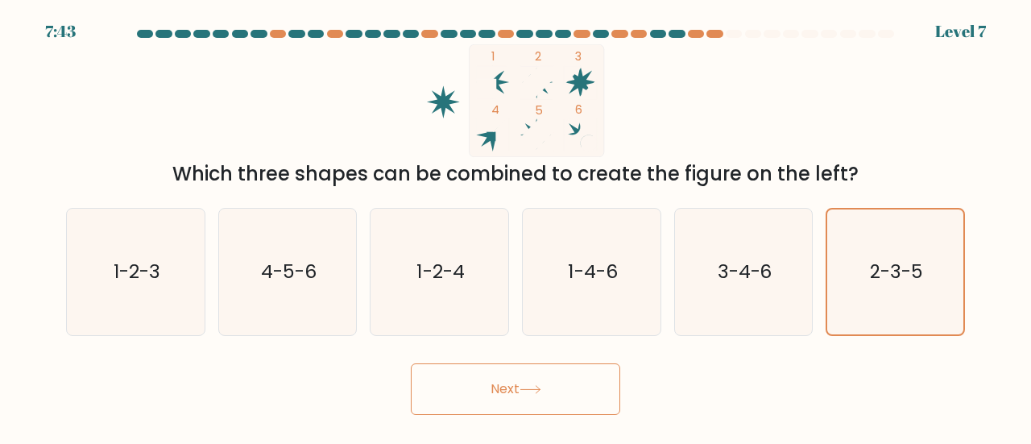
click at [539, 400] on button "Next" at bounding box center [515, 389] width 209 height 52
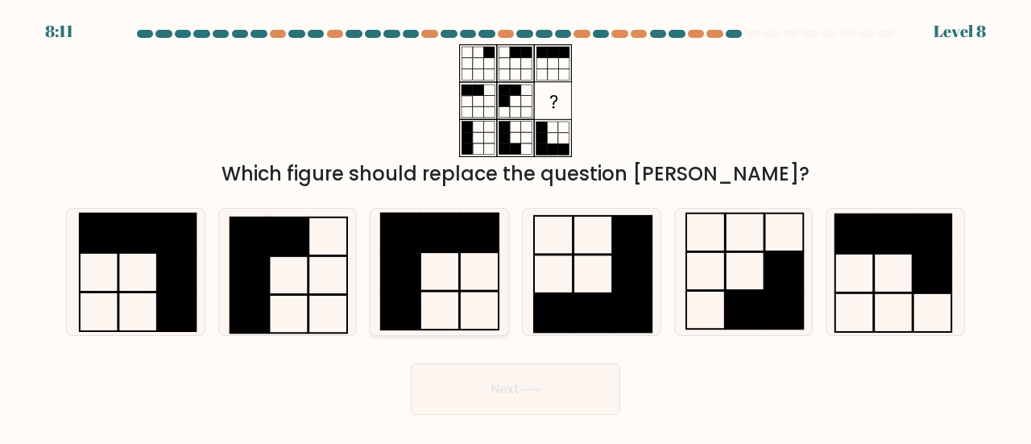
click at [458, 272] on icon at bounding box center [439, 272] width 126 height 126
click at [516, 226] on input "c." at bounding box center [516, 224] width 1 height 4
radio input "true"
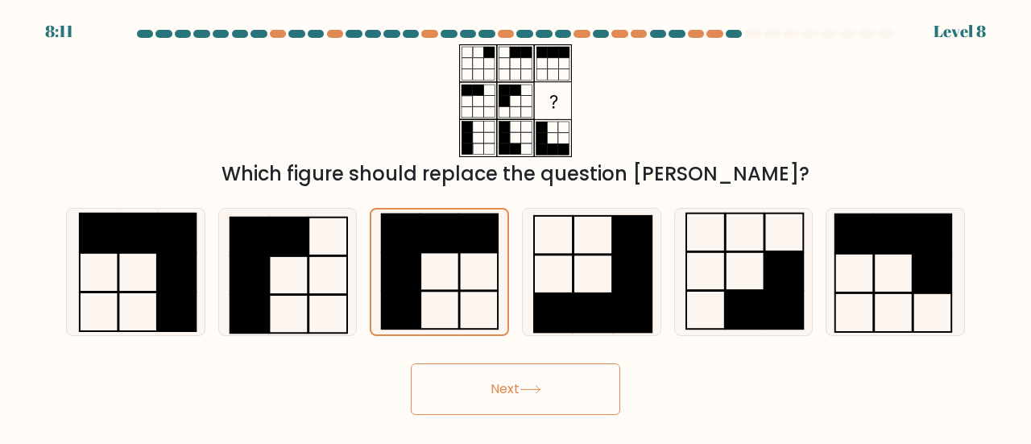
click at [558, 400] on button "Next" at bounding box center [515, 389] width 209 height 52
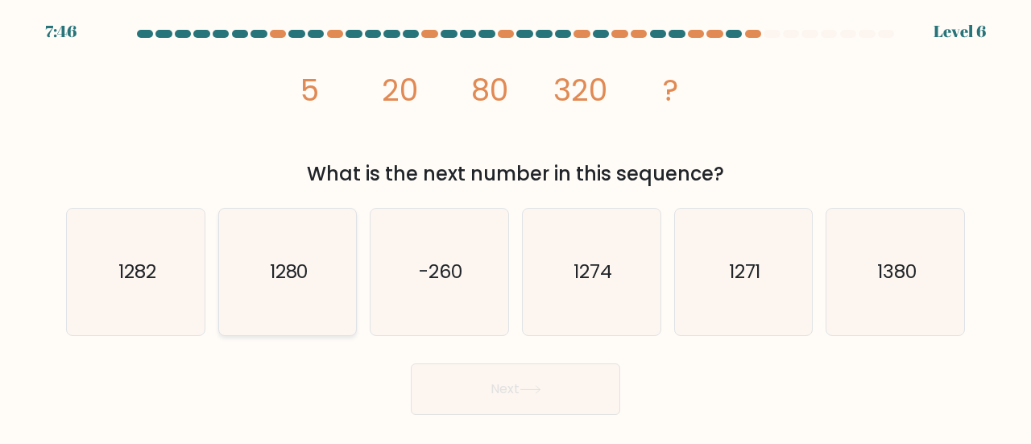
click at [288, 269] on text "1280" at bounding box center [289, 271] width 39 height 27
click at [516, 226] on input "b. 1280" at bounding box center [516, 224] width 1 height 4
radio input "true"
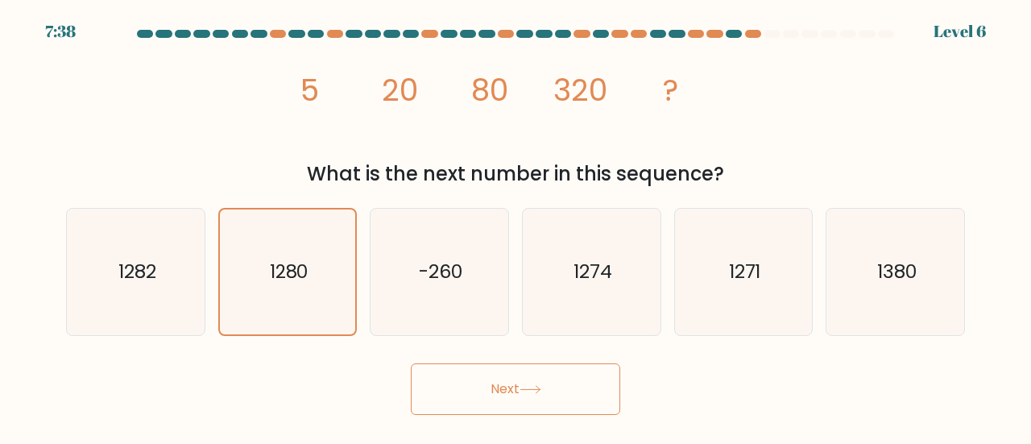
click at [519, 383] on button "Next" at bounding box center [515, 389] width 209 height 52
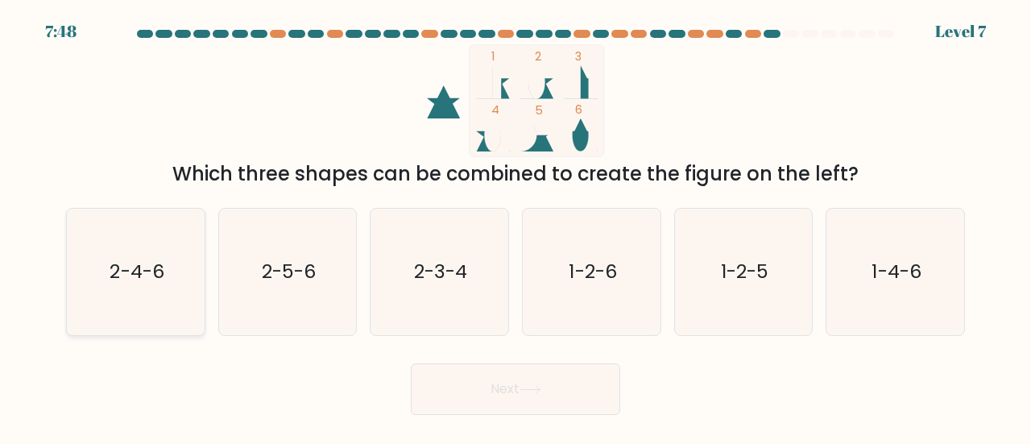
click at [109, 290] on icon "2-4-6" at bounding box center [136, 272] width 126 height 126
click at [516, 226] on input "a. 2-4-6" at bounding box center [516, 224] width 1 height 4
radio input "true"
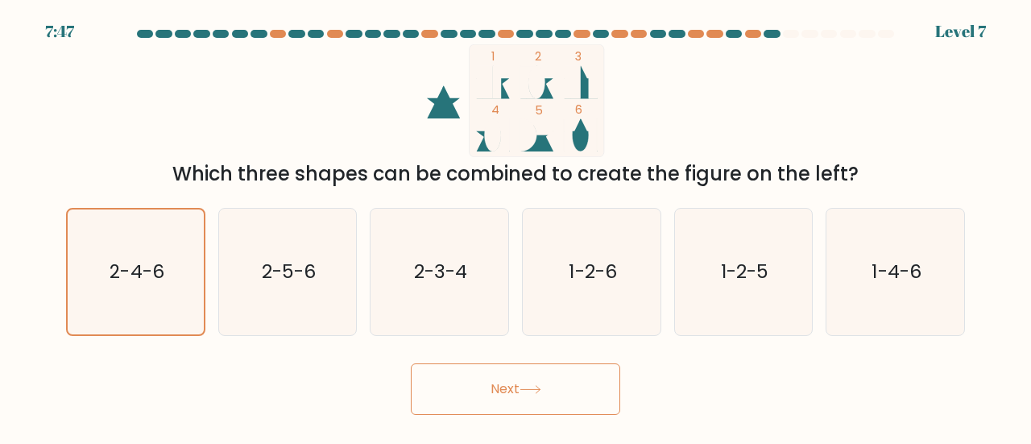
click at [480, 367] on button "Next" at bounding box center [515, 389] width 209 height 52
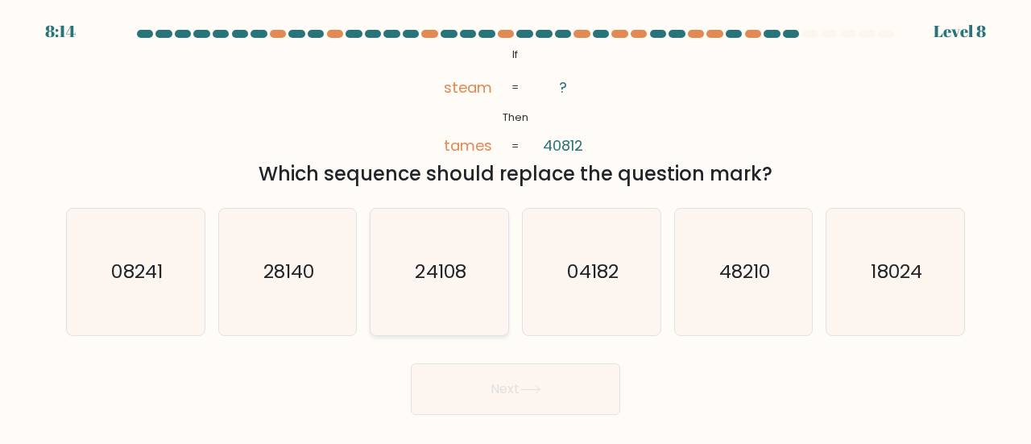
click at [458, 275] on text "24108" at bounding box center [441, 271] width 51 height 27
click at [516, 226] on input "c. 24108" at bounding box center [516, 224] width 1 height 4
radio input "true"
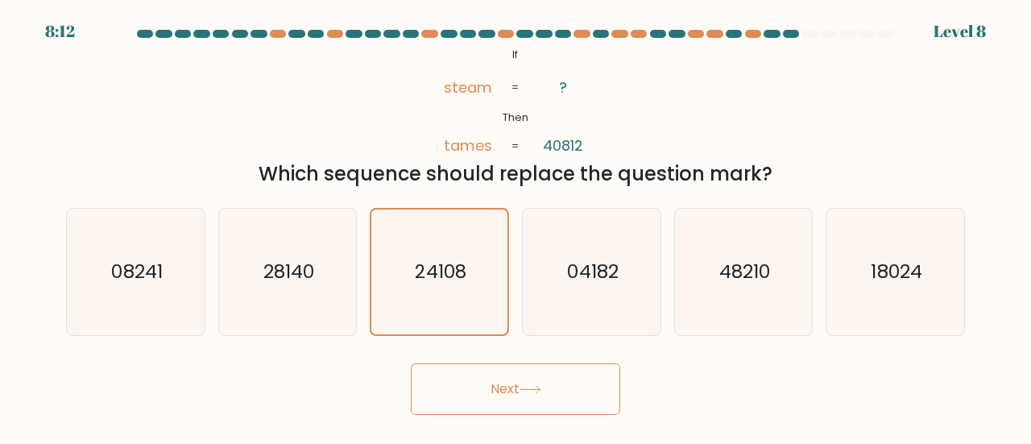
click at [518, 399] on button "Next" at bounding box center [515, 389] width 209 height 52
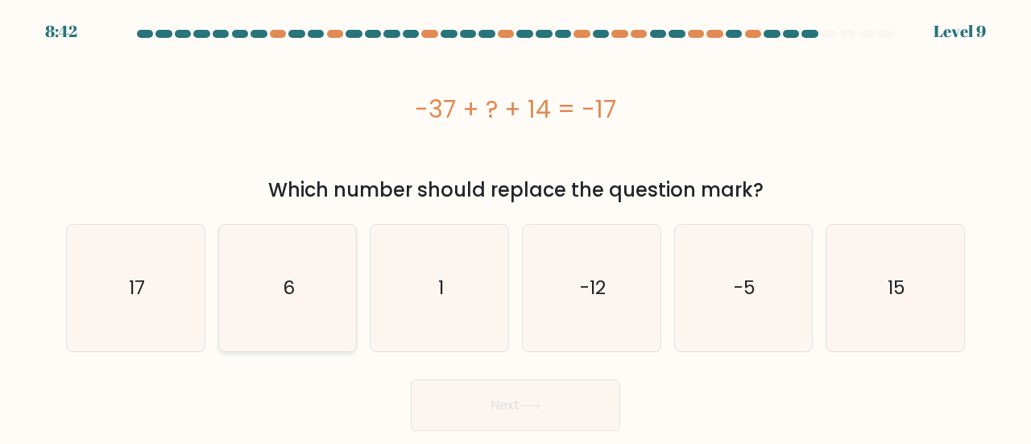
click at [271, 264] on icon "6" at bounding box center [288, 288] width 126 height 126
click at [516, 226] on input "b. 6" at bounding box center [516, 224] width 1 height 4
radio input "true"
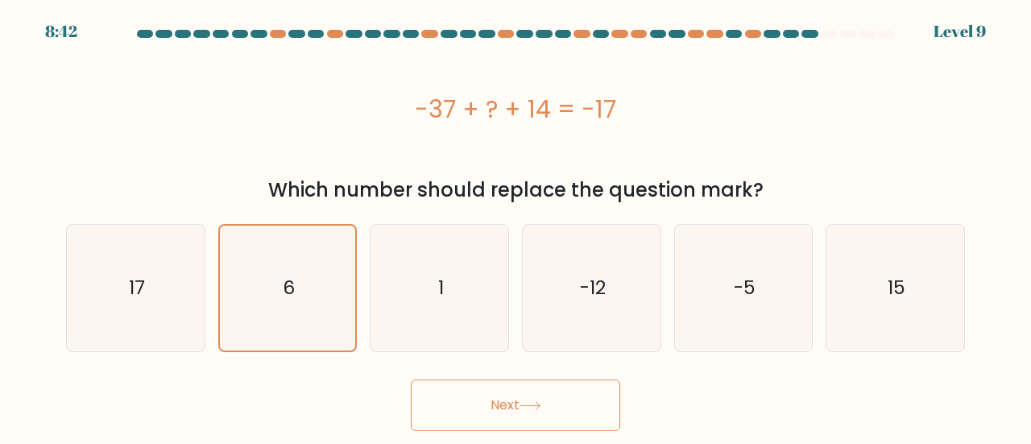
click at [511, 395] on button "Next" at bounding box center [515, 405] width 209 height 52
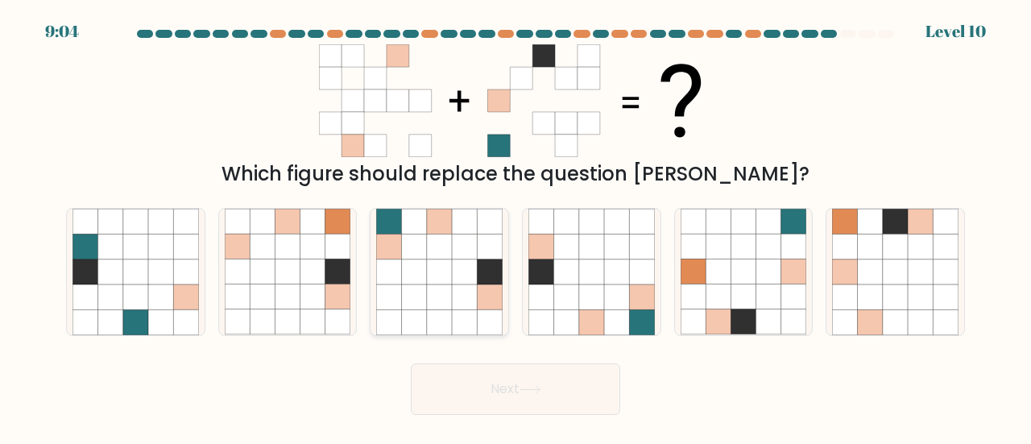
click at [461, 280] on icon at bounding box center [464, 271] width 25 height 25
click at [516, 226] on input "c." at bounding box center [516, 224] width 1 height 4
radio input "true"
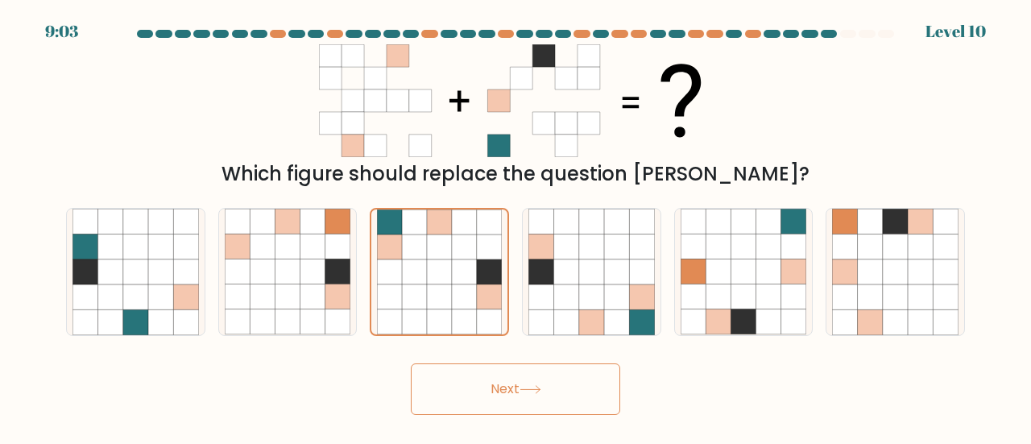
click at [559, 395] on button "Next" at bounding box center [515, 389] width 209 height 52
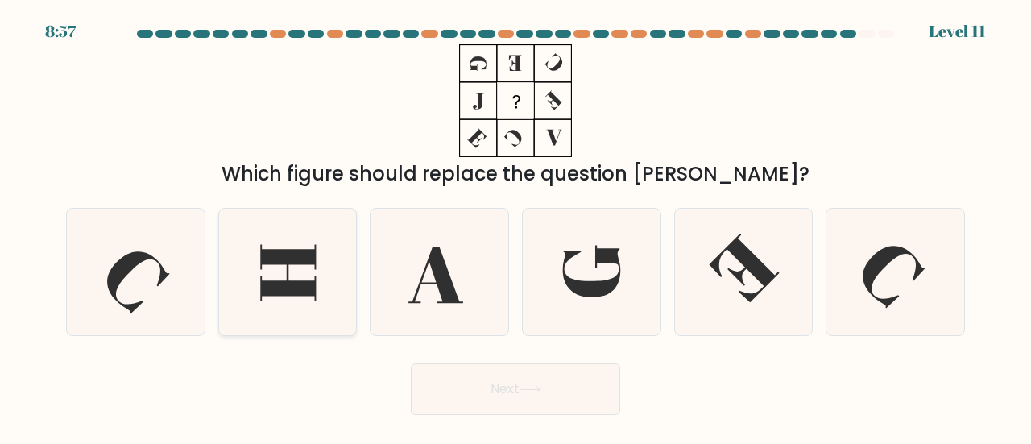
click at [299, 281] on icon at bounding box center [288, 273] width 56 height 56
click at [516, 226] on input "b." at bounding box center [516, 224] width 1 height 4
radio input "true"
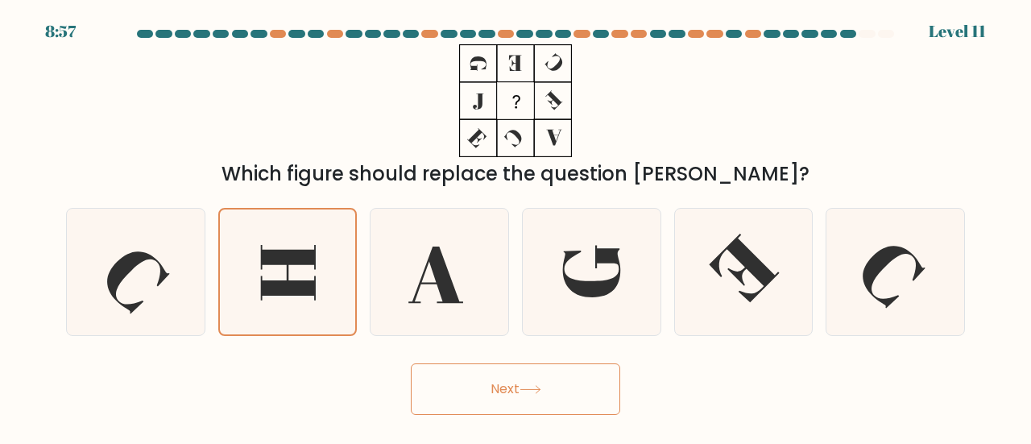
click at [483, 406] on button "Next" at bounding box center [515, 389] width 209 height 52
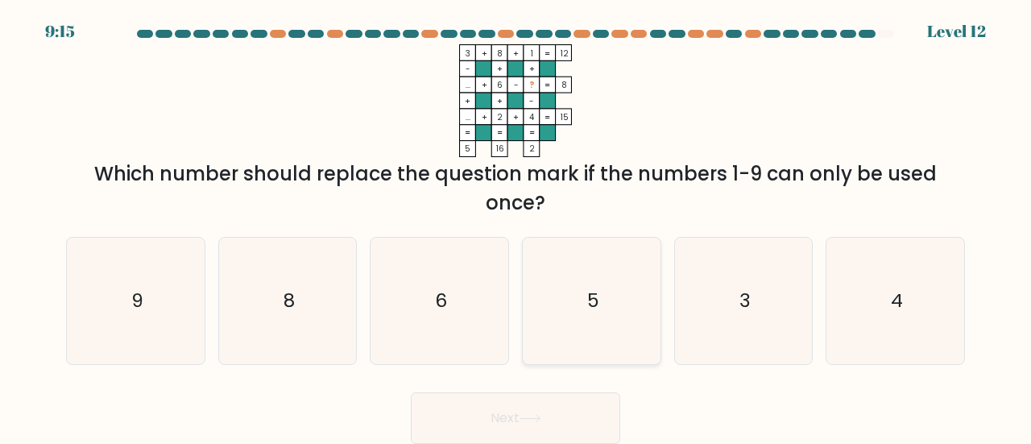
click at [593, 284] on icon "5" at bounding box center [591, 301] width 126 height 126
click at [516, 226] on input "d. 5" at bounding box center [516, 224] width 1 height 4
radio input "true"
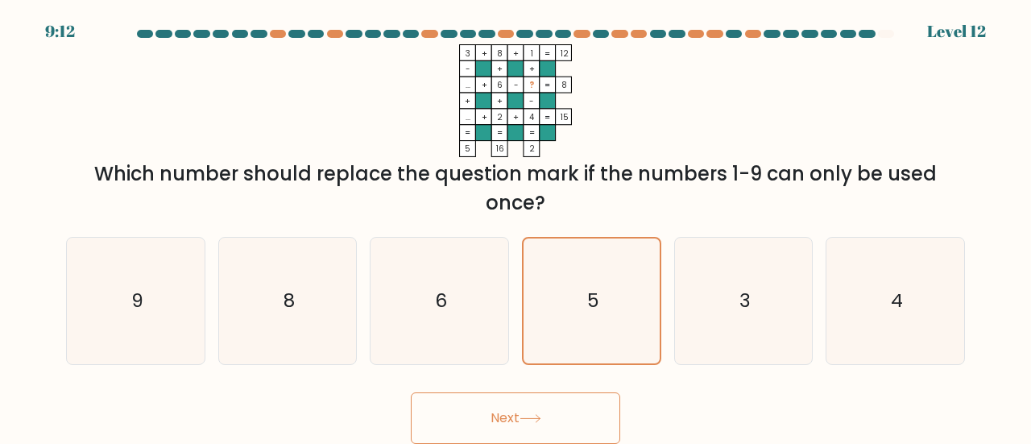
click at [561, 405] on button "Next" at bounding box center [515, 418] width 209 height 52
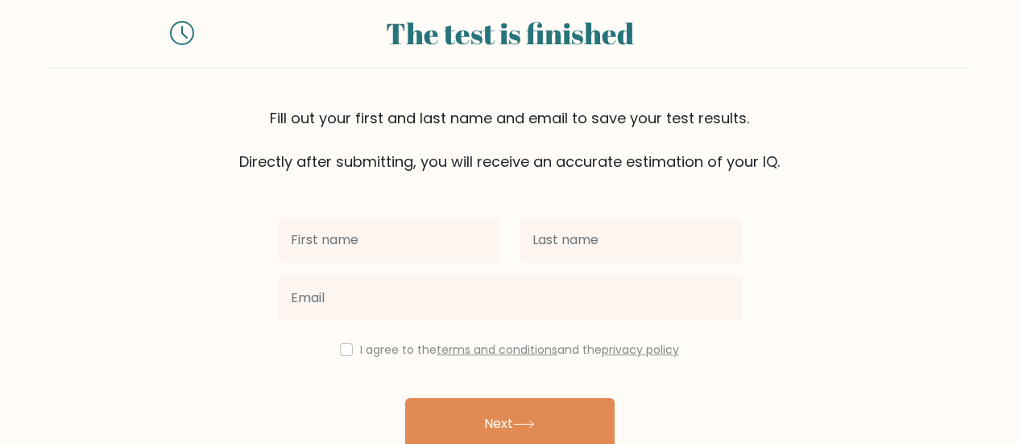
scroll to position [81, 0]
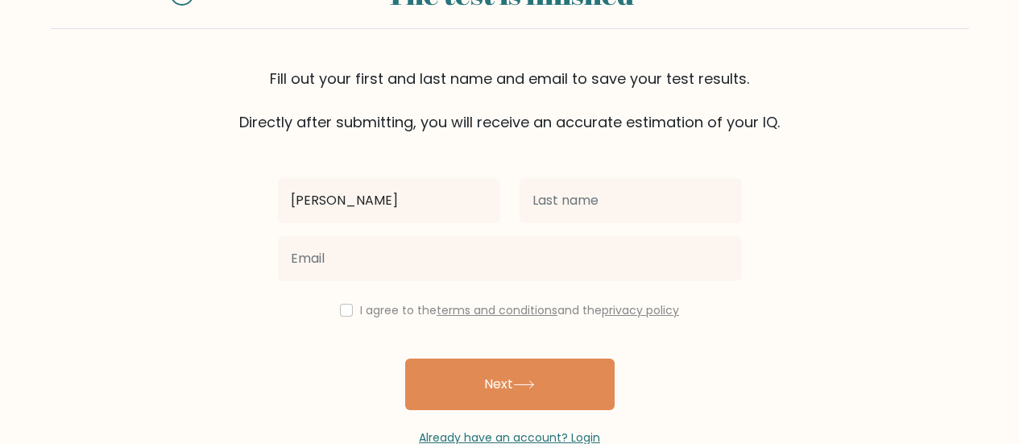
type input "[PERSON_NAME]"
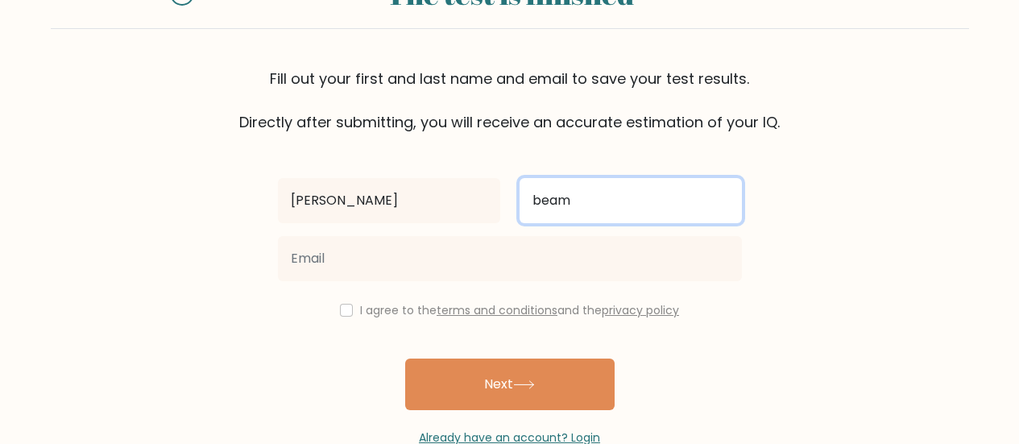
type input "beam"
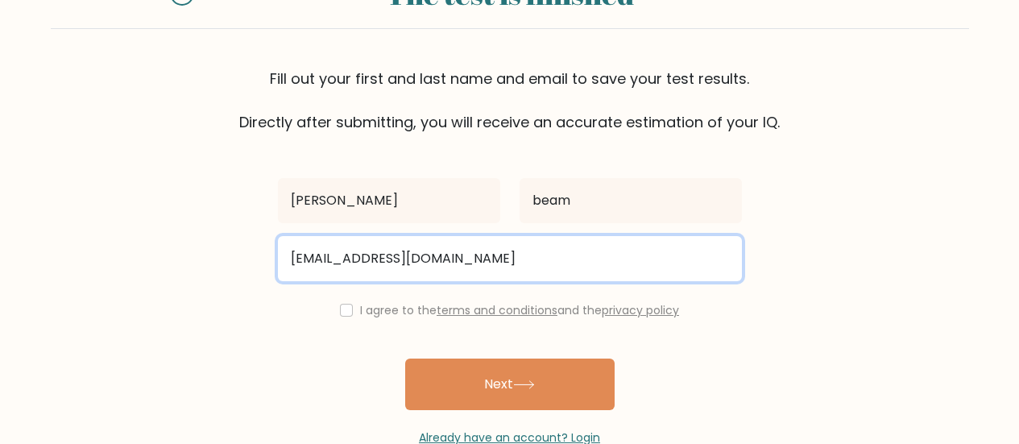
type input "jamer32@gmail.com"
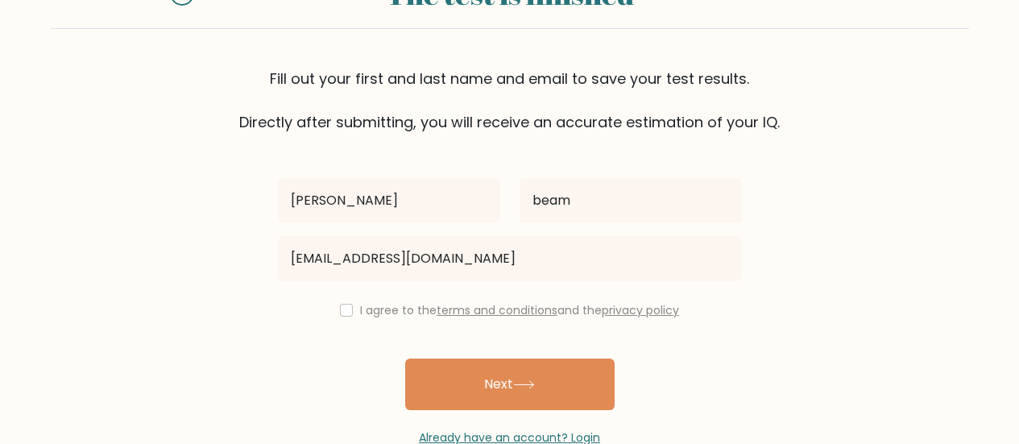
click at [730, 147] on div "jim beam jamer32@gmail.com I agree to the terms and conditions and the privacy …" at bounding box center [509, 289] width 483 height 313
click at [340, 311] on input "checkbox" at bounding box center [346, 310] width 13 height 13
checkbox input "true"
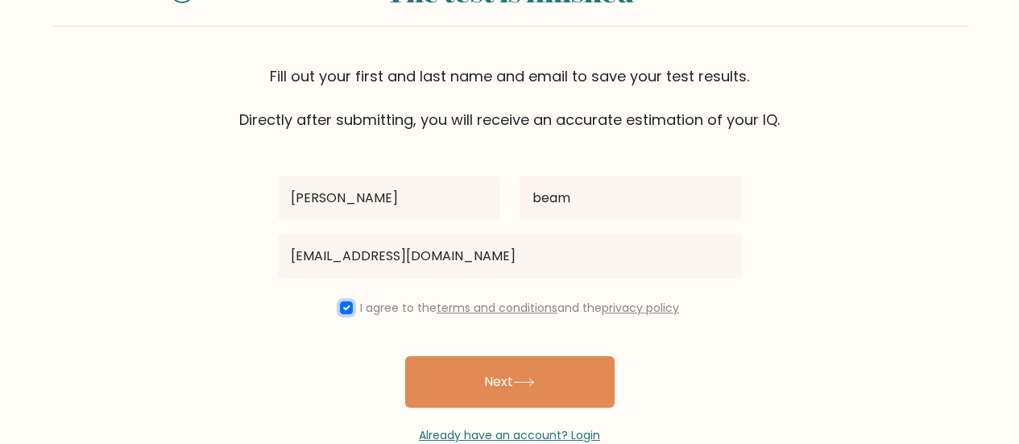
scroll to position [122, 0]
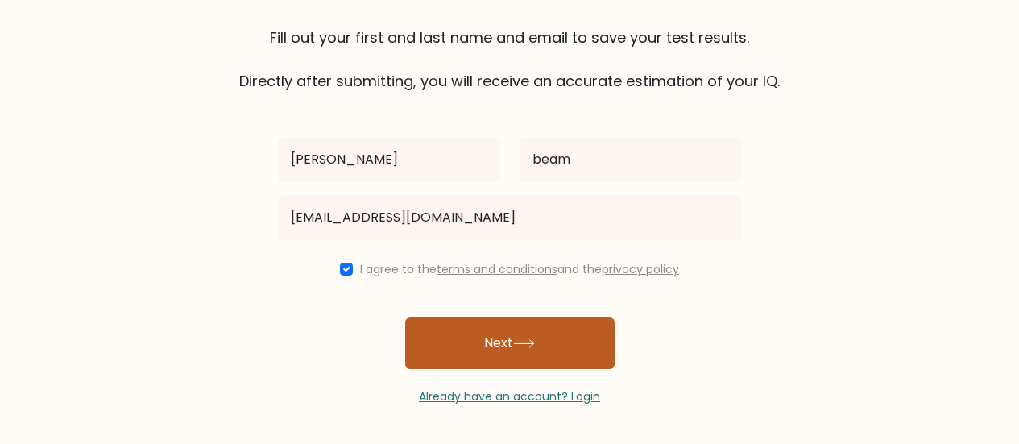
click at [524, 339] on icon at bounding box center [524, 343] width 22 height 9
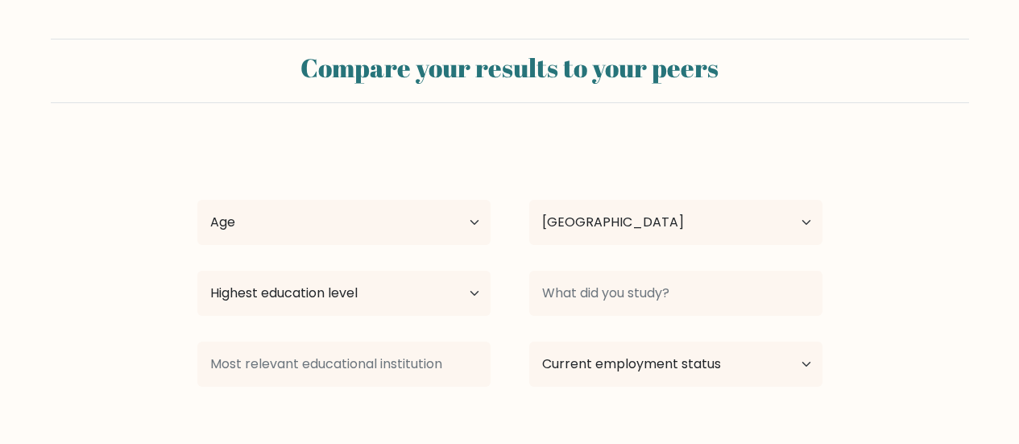
select select "US"
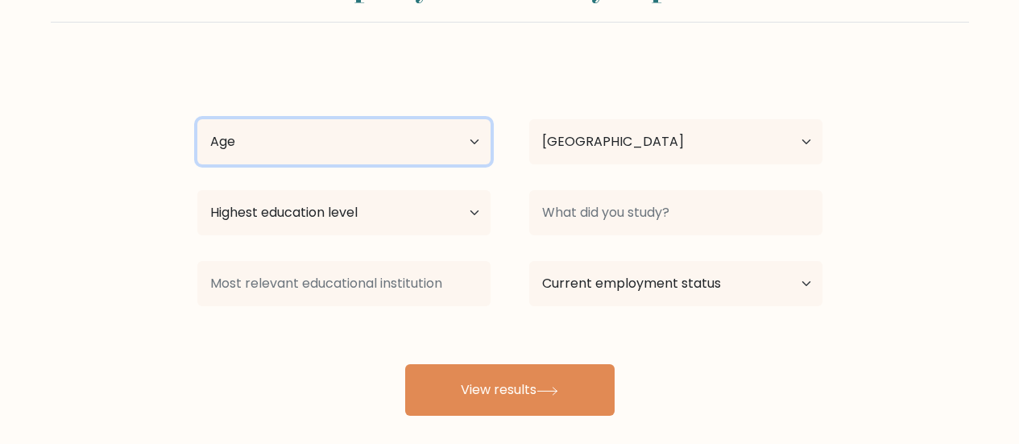
click at [469, 139] on select "Age Under [DEMOGRAPHIC_DATA] [DEMOGRAPHIC_DATA] [DEMOGRAPHIC_DATA] [DEMOGRAPHIC…" at bounding box center [343, 141] width 293 height 45
select select "25_34"
click at [197, 119] on select "Age Under [DEMOGRAPHIC_DATA] [DEMOGRAPHIC_DATA] [DEMOGRAPHIC_DATA] [DEMOGRAPHIC…" at bounding box center [343, 141] width 293 height 45
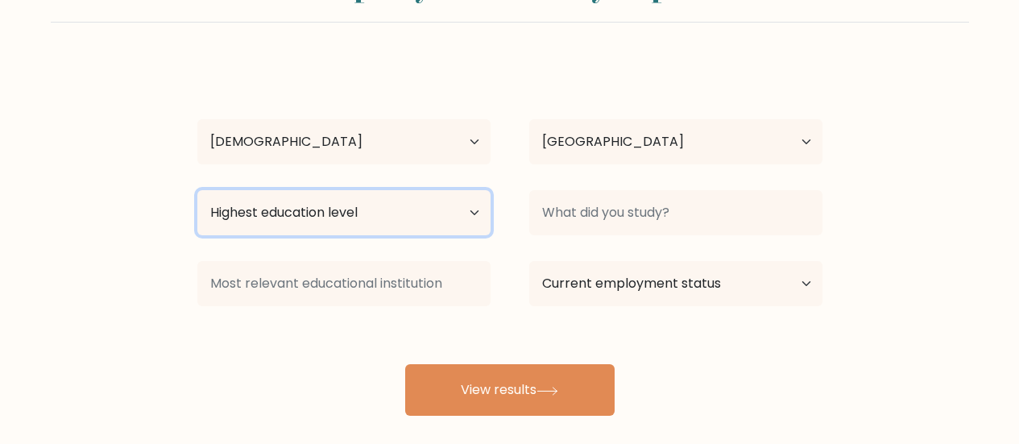
click at [432, 213] on select "Highest education level No schooling Primary Lower Secondary Upper Secondary Oc…" at bounding box center [343, 212] width 293 height 45
select select "bachelors_degree"
click at [197, 190] on select "Highest education level No schooling Primary Lower Secondary Upper Secondary Oc…" at bounding box center [343, 212] width 293 height 45
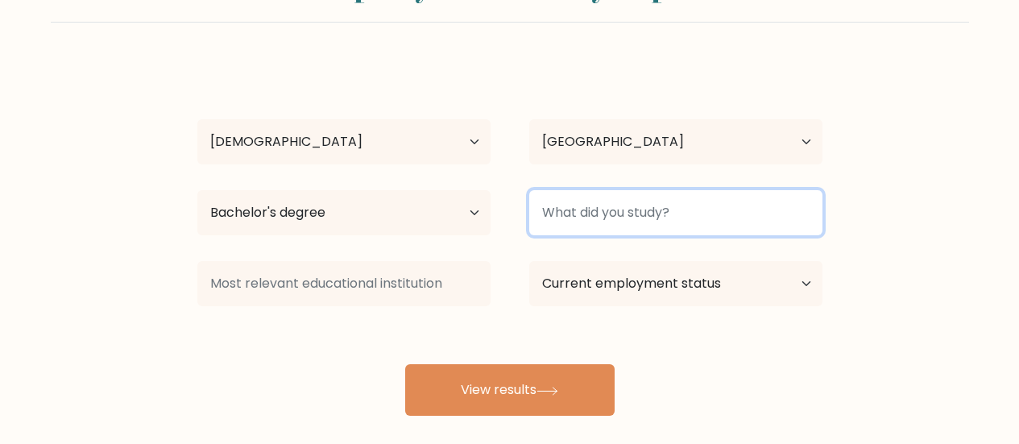
click at [632, 218] on input at bounding box center [675, 212] width 293 height 45
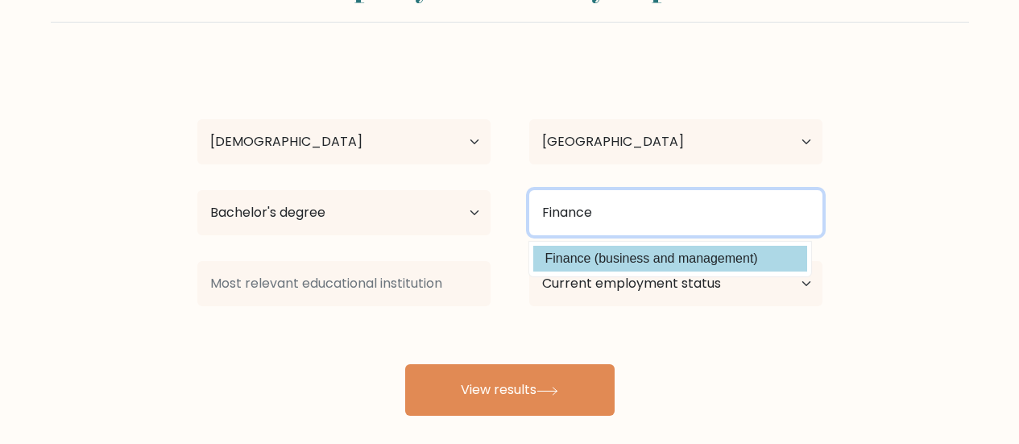
type input "Finance"
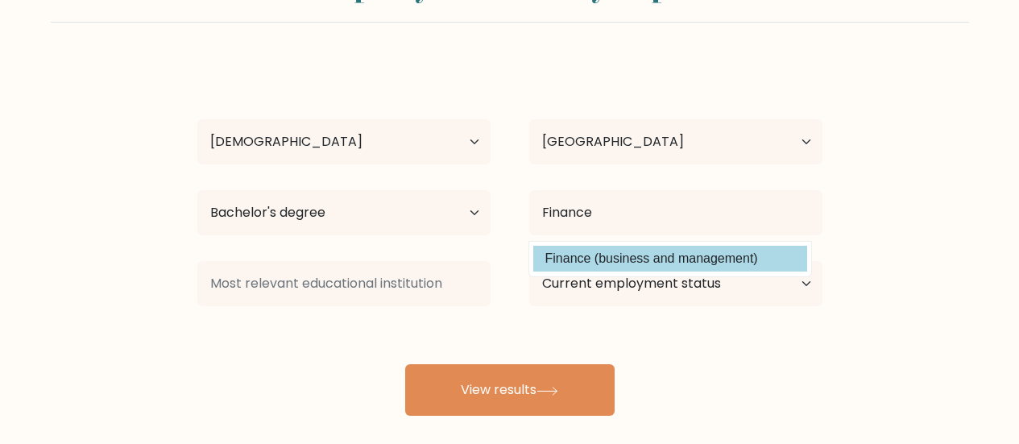
click at [698, 260] on div "[PERSON_NAME] Age Under [DEMOGRAPHIC_DATA] [DEMOGRAPHIC_DATA] [DEMOGRAPHIC_DATA…" at bounding box center [510, 238] width 644 height 354
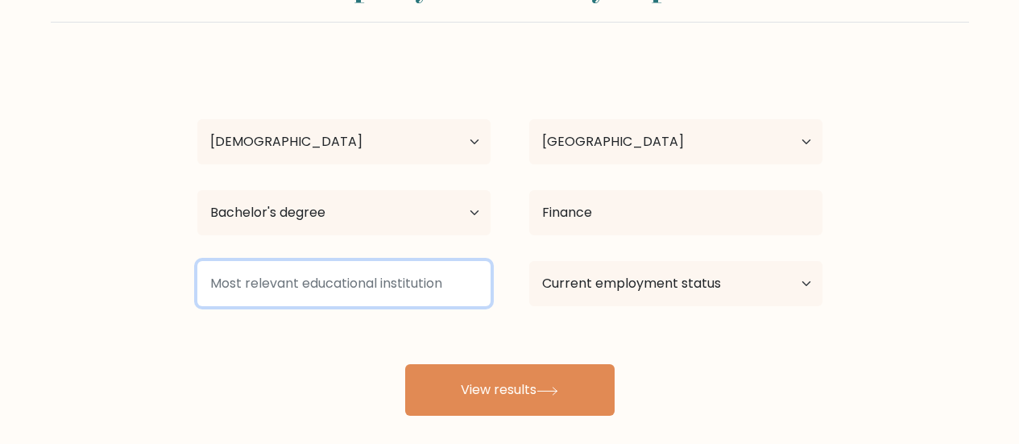
click at [411, 291] on input at bounding box center [343, 283] width 293 height 45
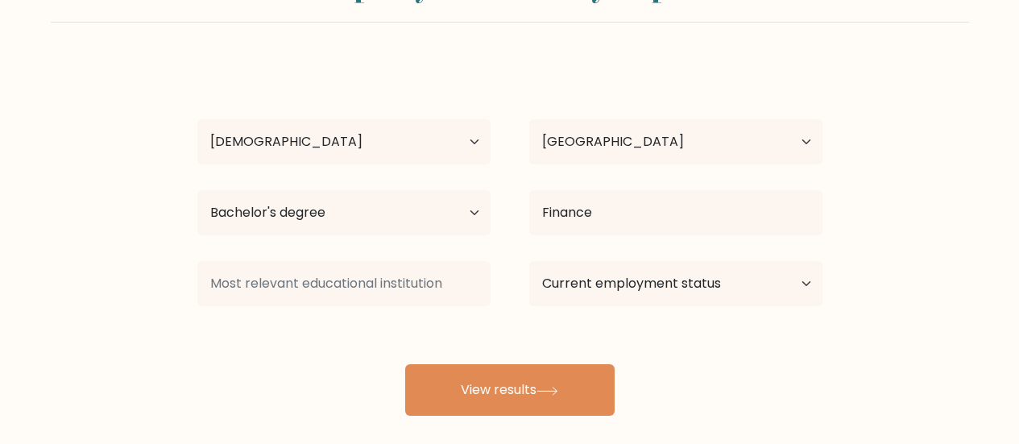
click at [678, 316] on div "[PERSON_NAME] Age Under [DEMOGRAPHIC_DATA] [DEMOGRAPHIC_DATA] [DEMOGRAPHIC_DATA…" at bounding box center [510, 238] width 644 height 354
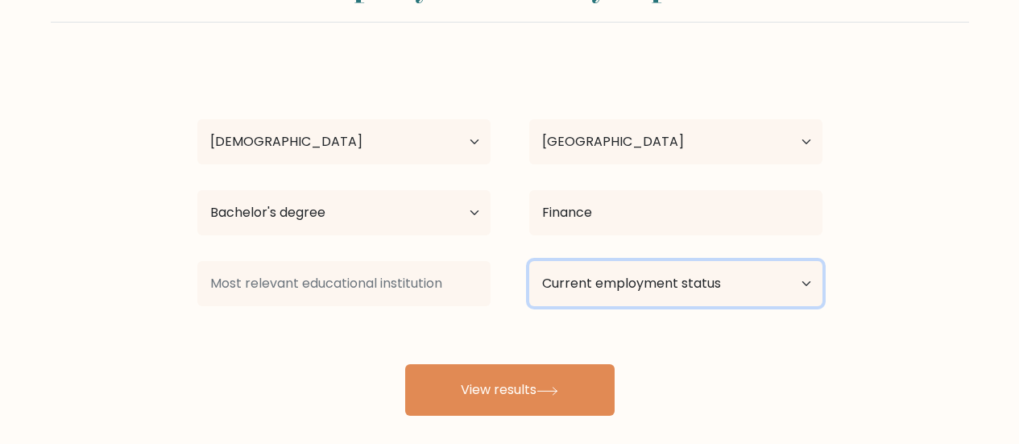
click at [687, 297] on select "Current employment status Employed Student Retired Other / prefer not to answer" at bounding box center [675, 283] width 293 height 45
select select "employed"
click at [529, 261] on select "Current employment status Employed Student Retired Other / prefer not to answer" at bounding box center [675, 283] width 293 height 45
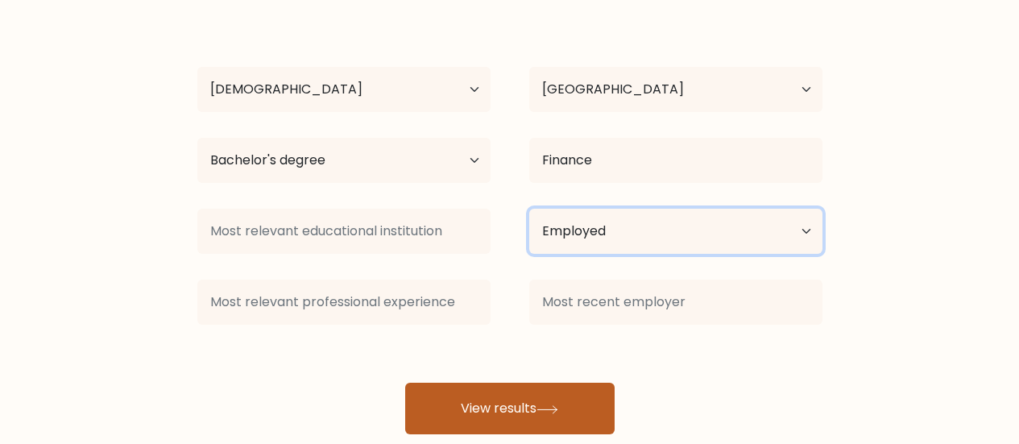
scroll to position [161, 0]
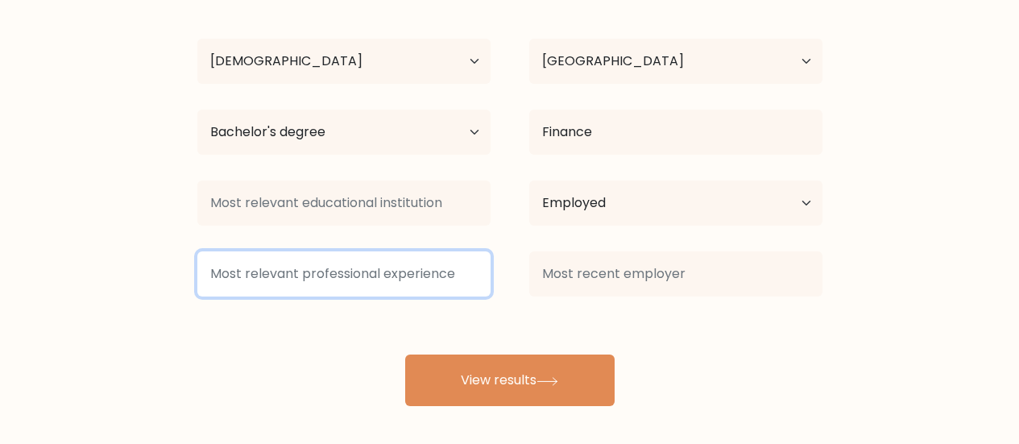
click at [454, 285] on input at bounding box center [343, 273] width 293 height 45
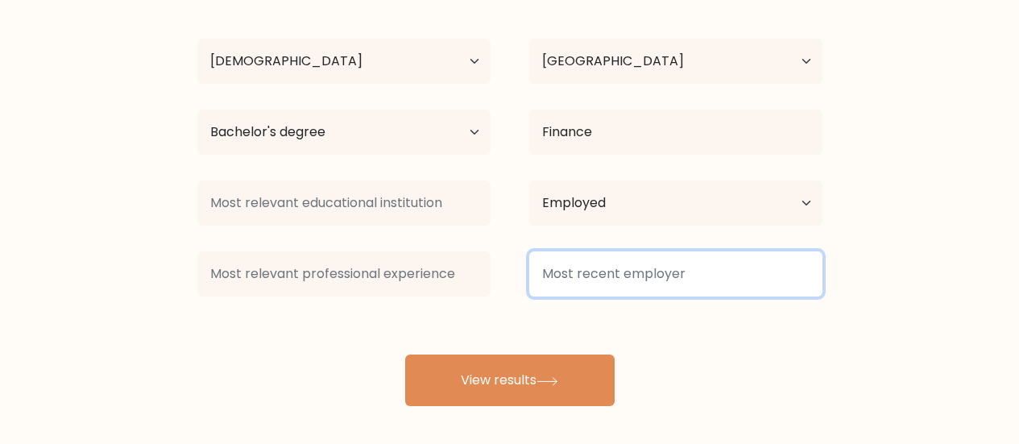
click at [593, 276] on input at bounding box center [675, 273] width 293 height 45
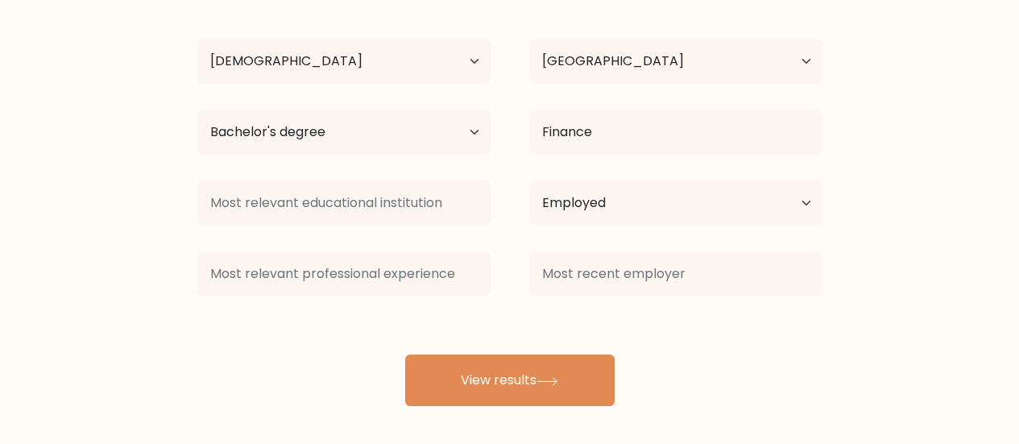
click at [707, 346] on div "[PERSON_NAME] Age Under [DEMOGRAPHIC_DATA] [DEMOGRAPHIC_DATA] [DEMOGRAPHIC_DATA…" at bounding box center [510, 193] width 644 height 425
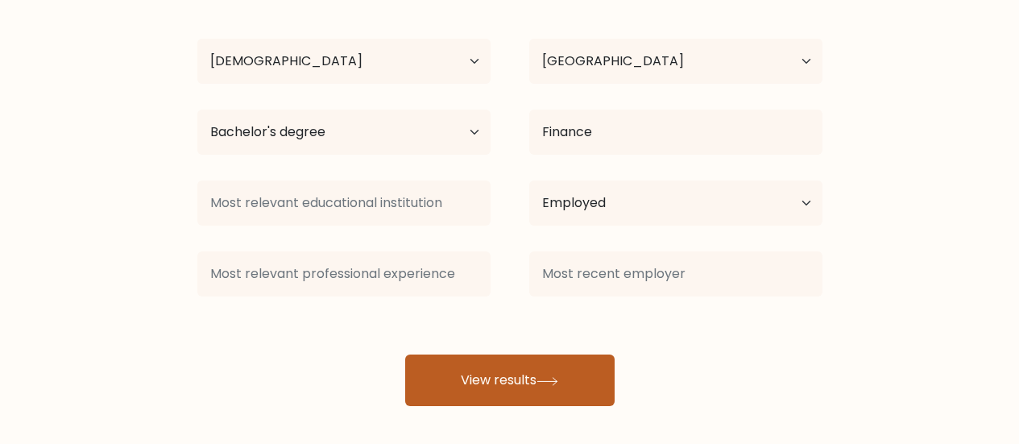
click at [558, 384] on icon at bounding box center [548, 381] width 22 height 9
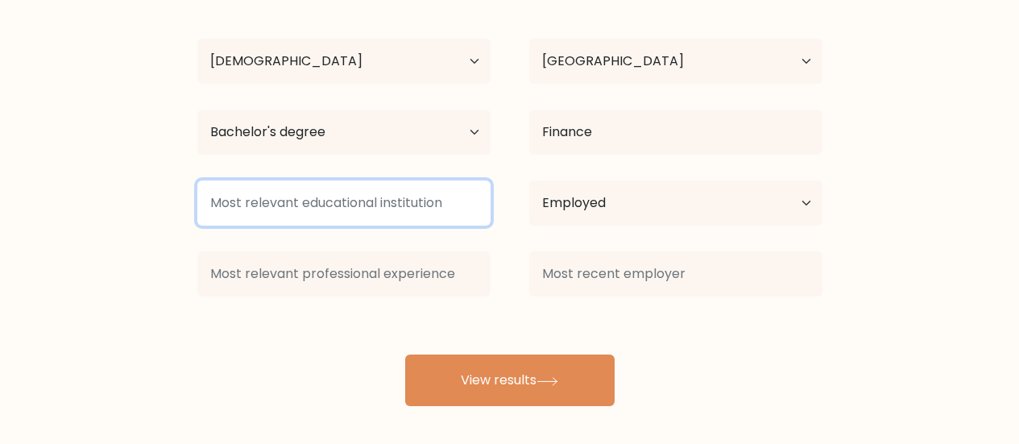
click at [396, 206] on input at bounding box center [343, 202] width 293 height 45
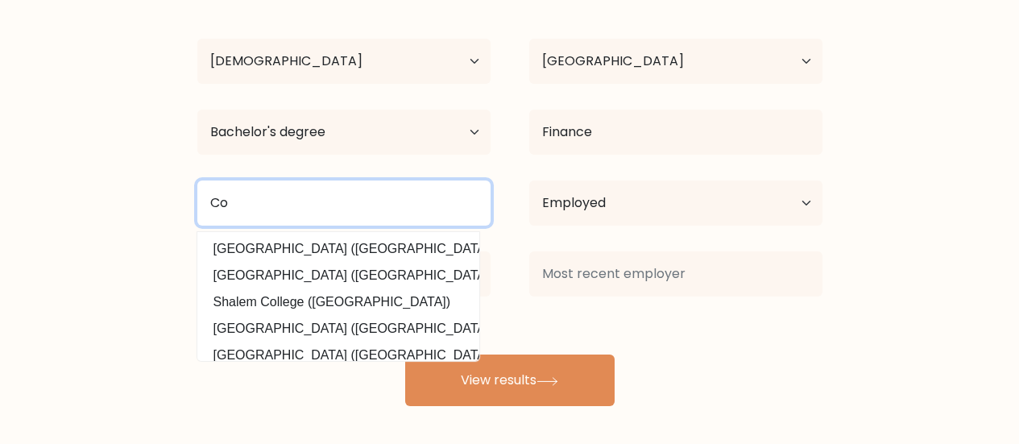
type input "C"
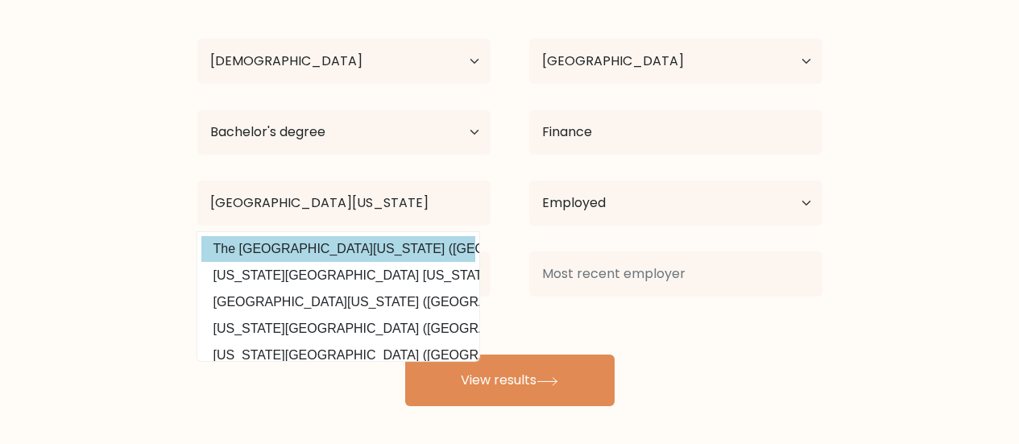
click at [379, 248] on option "The [GEOGRAPHIC_DATA][US_STATE] ([GEOGRAPHIC_DATA])" at bounding box center [338, 249] width 274 height 26
type input "The [GEOGRAPHIC_DATA][US_STATE]"
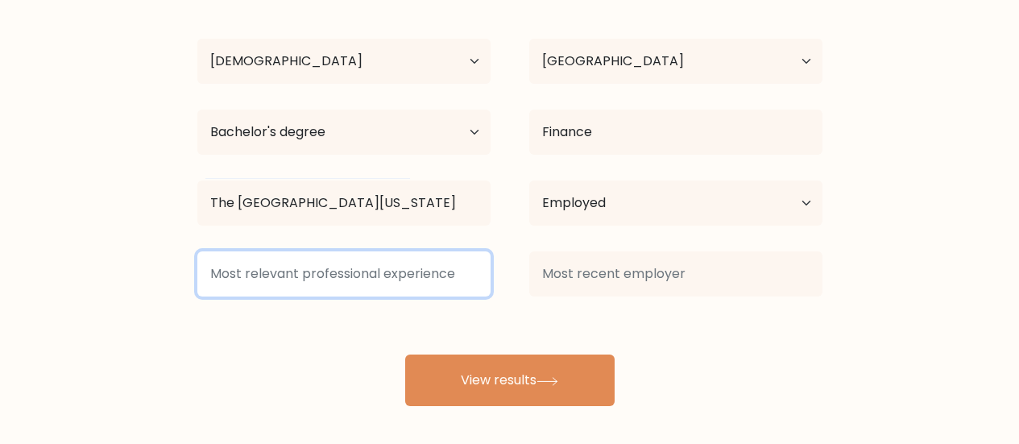
click at [367, 280] on input at bounding box center [343, 273] width 293 height 45
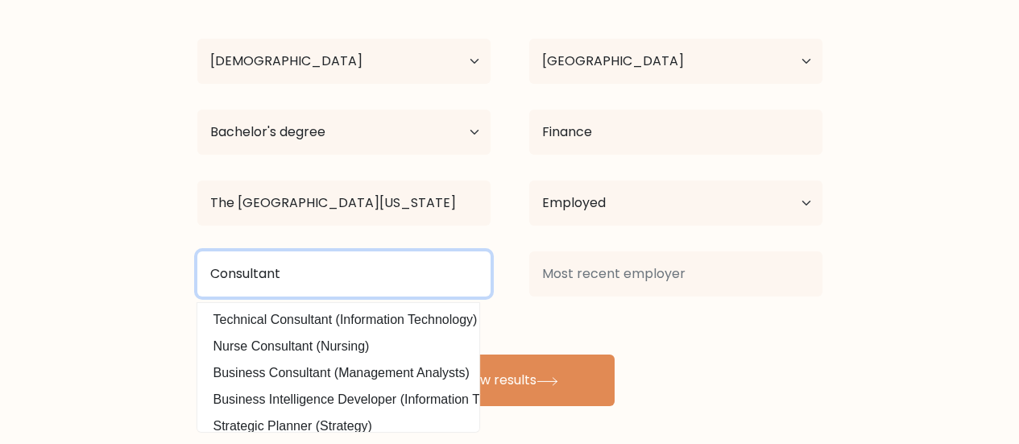
type input "Consultant"
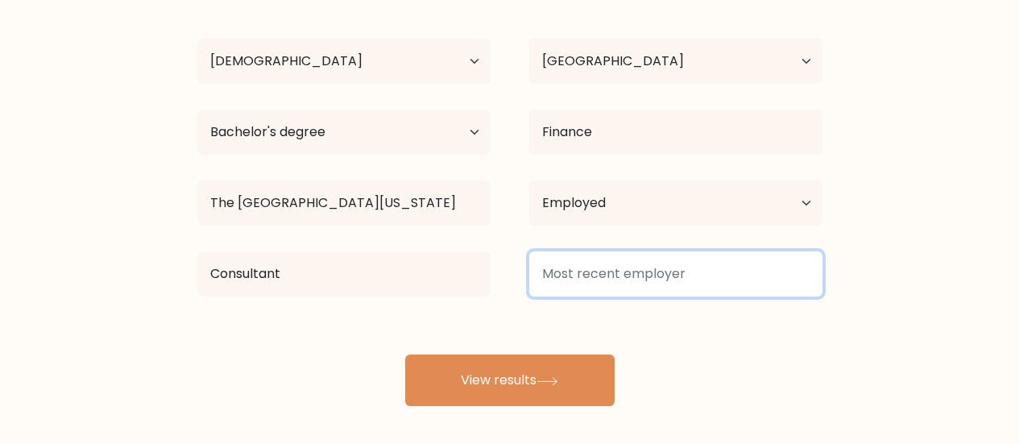
click at [582, 271] on input at bounding box center [675, 273] width 293 height 45
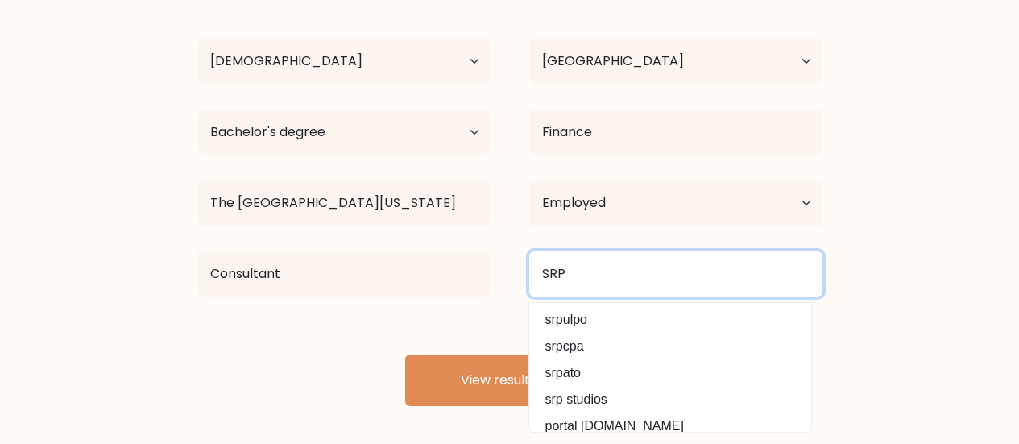
type input "SRP"
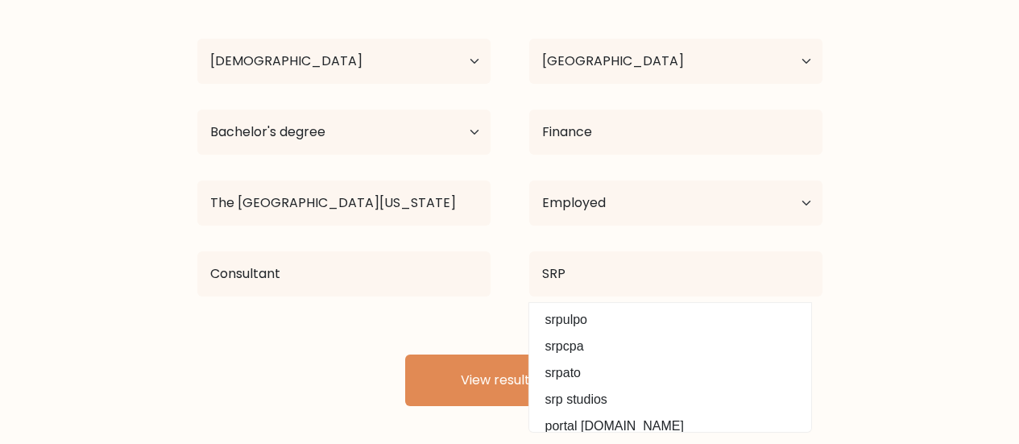
click at [944, 215] on form "Compare your results to your peers [PERSON_NAME] Age Under [DEMOGRAPHIC_DATA] […" at bounding box center [509, 142] width 1019 height 528
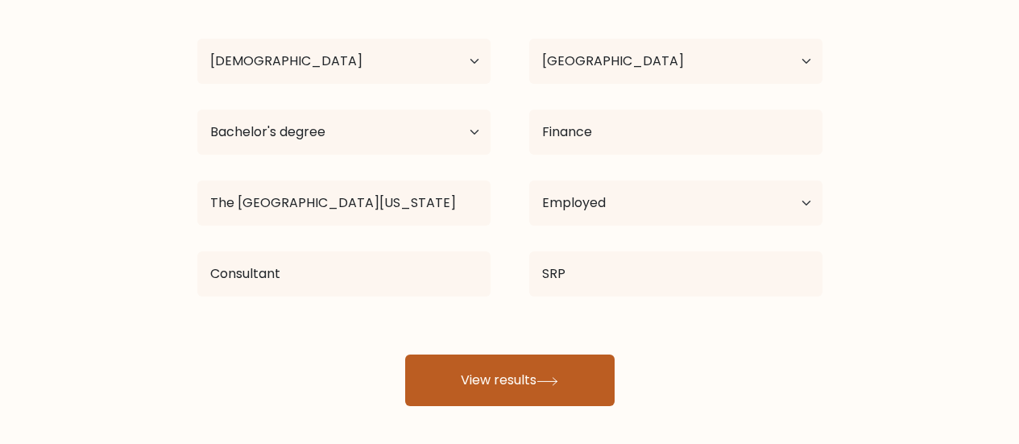
click at [484, 383] on button "View results" at bounding box center [509, 380] width 209 height 52
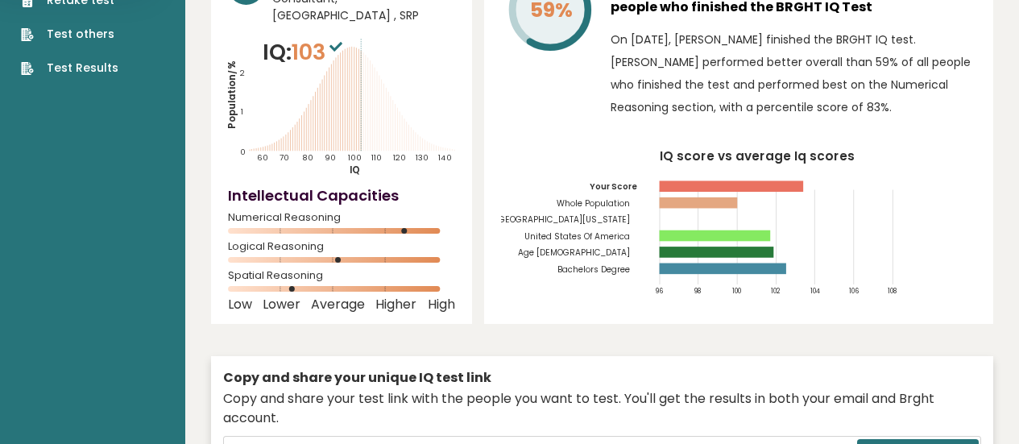
scroll to position [322, 0]
